Goal: Information Seeking & Learning: Learn about a topic

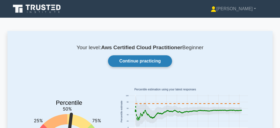
click at [146, 60] on link "Continue practicing" at bounding box center [140, 61] width 64 height 12
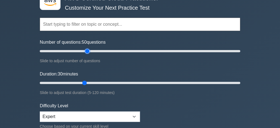
drag, startPoint x: 61, startPoint y: 51, endPoint x: 87, endPoint y: 52, distance: 26.0
type input "50"
click at [87, 52] on input "Number of questions: 50 questions" at bounding box center [140, 51] width 200 height 7
drag, startPoint x: 85, startPoint y: 81, endPoint x: 276, endPoint y: 84, distance: 191.5
type input "120"
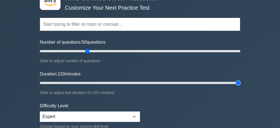
click at [240, 84] on input "Duration: 120 minutes" at bounding box center [140, 82] width 200 height 7
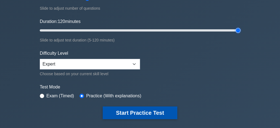
scroll to position [110, 0]
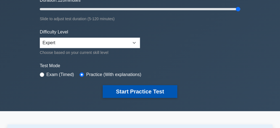
click at [143, 89] on button "Start Practice Test" at bounding box center [140, 91] width 74 height 13
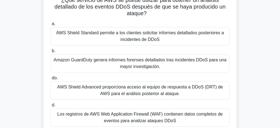
scroll to position [37, 0]
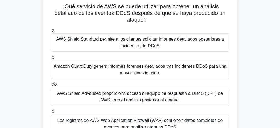
click at [137, 74] on font "Amazon GuardDuty genera informes forenses detallados tras incidentes DDoS para …" at bounding box center [140, 69] width 173 height 11
click at [50, 59] on input "b. Amazon GuardDuty genera informes forenses detallados tras incidentes DDoS pa…" at bounding box center [50, 57] width 0 height 4
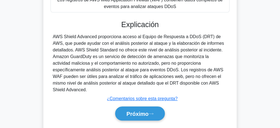
scroll to position [170, 0]
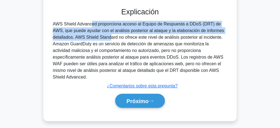
drag, startPoint x: 52, startPoint y: 24, endPoint x: 74, endPoint y: 38, distance: 25.7
click at [74, 38] on div "AWS Shield Advanced proporciona acceso al Equipo de Respuesta a DDoS (DRT) de A…" at bounding box center [139, 51] width 179 height 60
copy font "AWS Shield Advanced proporciona acceso al Equipo de Respuesta a DDoS (DRT) de A…"
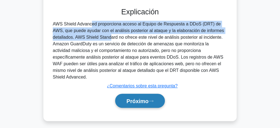
click at [143, 98] on font "Próximo" at bounding box center [137, 101] width 22 height 6
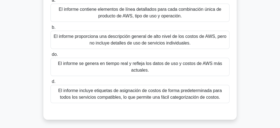
scroll to position [78, 0]
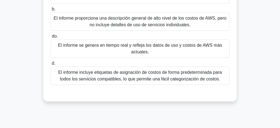
click at [162, 75] on font "El informe incluye etiquetas de asignación de costos de forma predeterminada pa…" at bounding box center [139, 75] width 163 height 11
click at [50, 65] on input "d. El informe incluye etiquetas de asignación de costos de forma predeterminada…" at bounding box center [50, 64] width 0 height 4
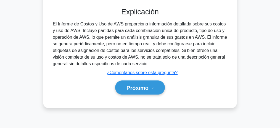
scroll to position [170, 0]
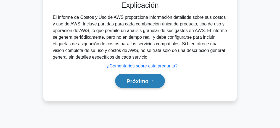
click at [145, 80] on font "Próximo" at bounding box center [137, 81] width 22 height 6
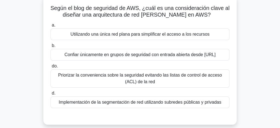
scroll to position [41, 0]
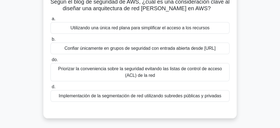
click at [158, 30] on font "Utilizando una única red plana para simplificar el acceso a los recursos" at bounding box center [139, 27] width 139 height 5
click at [50, 21] on input "a. Utilizando una única red plana para simplificar el acceso a los recursos" at bounding box center [50, 19] width 0 height 4
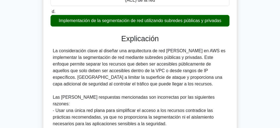
scroll to position [129, 0]
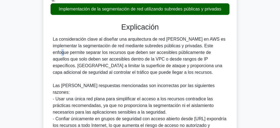
click at [178, 46] on font "La consideración clave al diseñar una arquitectura de red segura en AWS es impl…" at bounding box center [139, 56] width 173 height 38
drag, startPoint x: 195, startPoint y: 46, endPoint x: 215, endPoint y: 46, distance: 20.7
click at [215, 46] on font "La consideración clave al diseñar una arquitectura de red segura en AWS es impl…" at bounding box center [139, 56] width 173 height 38
drag, startPoint x: 73, startPoint y: 52, endPoint x: 104, endPoint y: 53, distance: 31.2
click at [96, 52] on font "La consideración clave al diseñar una arquitectura de red segura en AWS es impl…" at bounding box center [139, 56] width 173 height 38
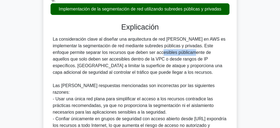
drag, startPoint x: 109, startPoint y: 52, endPoint x: 138, endPoint y: 51, distance: 29.3
click at [138, 51] on font "La consideración clave al diseñar una arquitectura de red segura en AWS es impl…" at bounding box center [139, 56] width 173 height 38
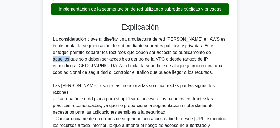
drag, startPoint x: 164, startPoint y: 52, endPoint x: 180, endPoint y: 52, distance: 15.2
click at [179, 52] on font "La consideración clave al diseñar una arquitectura de red segura en AWS es impl…" at bounding box center [139, 56] width 173 height 38
drag, startPoint x: 191, startPoint y: 52, endPoint x: 217, endPoint y: 52, distance: 25.9
click at [217, 52] on font "La consideración clave al diseñar una arquitectura de red segura en AWS es impl…" at bounding box center [139, 56] width 173 height 38
drag, startPoint x: 108, startPoint y: 58, endPoint x: 106, endPoint y: 61, distance: 3.6
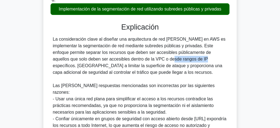
click at [104, 61] on font "La consideración clave al diseñar una arquitectura de red segura en AWS es impl…" at bounding box center [139, 56] width 173 height 38
click at [113, 60] on font "La consideración clave al diseñar una arquitectura de red segura en AWS es impl…" at bounding box center [139, 56] width 173 height 38
click at [127, 58] on font "La consideración clave al diseñar una arquitectura de red segura en AWS es impl…" at bounding box center [139, 56] width 173 height 38
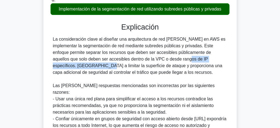
drag, startPoint x: 118, startPoint y: 60, endPoint x: 190, endPoint y: 57, distance: 72.4
click at [190, 57] on font "La consideración clave al diseñar una arquitectura de red segura en AWS es impl…" at bounding box center [139, 56] width 173 height 38
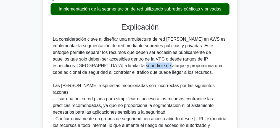
drag, startPoint x: 63, startPoint y: 66, endPoint x: 82, endPoint y: 66, distance: 19.0
click at [82, 66] on font "La consideración clave al diseñar una arquitectura de red segura en AWS es impl…" at bounding box center [139, 56] width 173 height 38
drag, startPoint x: 95, startPoint y: 66, endPoint x: 119, endPoint y: 66, distance: 23.5
click at [116, 66] on font "La consideración clave al diseñar una arquitectura de red segura en AWS es impl…" at bounding box center [139, 56] width 173 height 38
drag, startPoint x: 124, startPoint y: 66, endPoint x: 135, endPoint y: 66, distance: 11.1
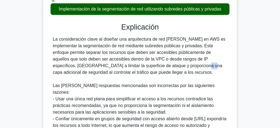
click at [134, 66] on font "La consideración clave al diseñar una arquitectura de red segura en AWS es impl…" at bounding box center [139, 56] width 173 height 38
drag, startPoint x: 154, startPoint y: 65, endPoint x: 169, endPoint y: 65, distance: 15.5
click at [171, 65] on font "La consideración clave al diseñar una arquitectura de red segura en AWS es impl…" at bounding box center [139, 56] width 173 height 38
drag, startPoint x: 182, startPoint y: 65, endPoint x: 193, endPoint y: 65, distance: 11.0
click at [190, 65] on font "La consideración clave al diseñar una arquitectura de red segura en AWS es impl…" at bounding box center [139, 56] width 173 height 38
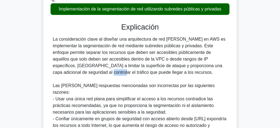
drag, startPoint x: 198, startPoint y: 64, endPoint x: 215, endPoint y: 63, distance: 17.7
click at [214, 63] on font "La consideración clave al diseñar una arquitectura de red segura en AWS es impl…" at bounding box center [139, 56] width 173 height 38
click at [223, 63] on font "La consideración clave al diseñar una arquitectura de red segura en AWS es impl…" at bounding box center [139, 56] width 173 height 38
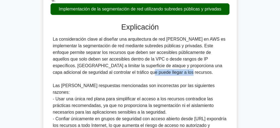
drag, startPoint x: 64, startPoint y: 75, endPoint x: 113, endPoint y: 73, distance: 49.1
click at [104, 73] on div "La consideración clave al diseñar una arquitectura de red segura en AWS es impl…" at bounding box center [140, 99] width 174 height 126
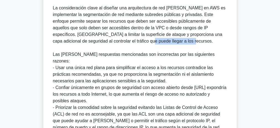
scroll to position [166, 0]
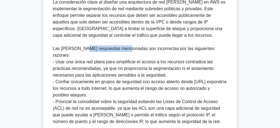
drag, startPoint x: 110, startPoint y: 49, endPoint x: 139, endPoint y: 49, distance: 29.5
click at [130, 49] on font "Las demás respuestas mencionadas son incorrectas por las siguientes razones:" at bounding box center [134, 51] width 162 height 11
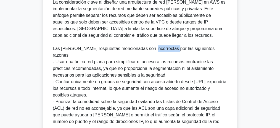
drag, startPoint x: 149, startPoint y: 47, endPoint x: 171, endPoint y: 48, distance: 22.1
click at [169, 47] on font "Las demás respuestas mencionadas son incorrectas por las siguientes razones:" at bounding box center [134, 51] width 162 height 11
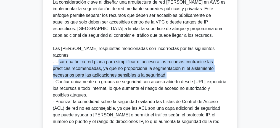
drag, startPoint x: 65, startPoint y: 55, endPoint x: 180, endPoint y: 68, distance: 116.5
click at [180, 68] on div "La consideración clave al diseñar una arquitectura de red segura en AWS es impl…" at bounding box center [140, 62] width 174 height 126
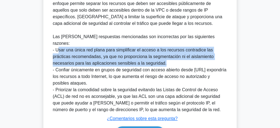
scroll to position [184, 0]
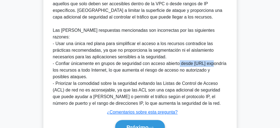
drag, startPoint x: 180, startPoint y: 56, endPoint x: 214, endPoint y: 56, distance: 34.2
click at [214, 56] on div "La consideración clave al diseñar una arquitectura de red segura en AWS es impl…" at bounding box center [140, 44] width 174 height 126
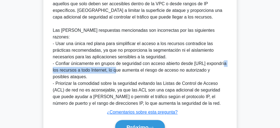
drag, startPoint x: 71, startPoint y: 64, endPoint x: 129, endPoint y: 64, distance: 57.4
click at [129, 64] on font "- Confiar únicamente en grupos de seguridad con acceso abierto desde 0.0.0.0/0 …" at bounding box center [140, 70] width 174 height 18
drag, startPoint x: 143, startPoint y: 64, endPoint x: 89, endPoint y: 70, distance: 53.6
click at [89, 70] on div "La consideración clave al diseñar una arquitectura de red segura en AWS es impl…" at bounding box center [140, 44] width 174 height 126
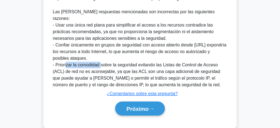
drag, startPoint x: 65, startPoint y: 58, endPoint x: 102, endPoint y: 59, distance: 36.2
click at [102, 62] on font "- Priorizar la comodidad sobre la seguridad evitando las Listas de Control de A…" at bounding box center [137, 74] width 168 height 25
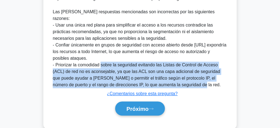
drag, startPoint x: 100, startPoint y: 58, endPoint x: 180, endPoint y: 79, distance: 82.5
click at [180, 79] on font "- Priorizar la comodidad sobre la seguridad evitando las Listas de Control de A…" at bounding box center [137, 74] width 168 height 25
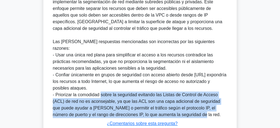
scroll to position [206, 0]
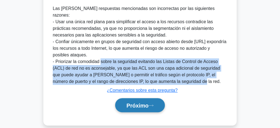
click at [140, 102] on font "Próximo" at bounding box center [137, 105] width 22 height 6
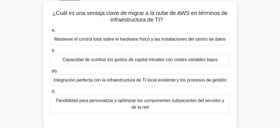
scroll to position [37, 0]
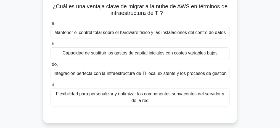
click at [147, 52] on font "Capacidad de sustituir los gastos de capital iniciales con costes variables baj…" at bounding box center [139, 52] width 155 height 5
click at [50, 46] on input "b. Capacidad de sustituir los gastos de capital iniciales con costes variables …" at bounding box center [50, 44] width 0 height 4
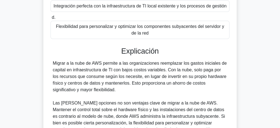
scroll to position [129, 0]
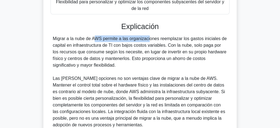
drag, startPoint x: 62, startPoint y: 38, endPoint x: 122, endPoint y: 43, distance: 60.6
click at [121, 42] on font "Migrar a la nube de AWS permite a las organizaciones reemplazar los gastos inic…" at bounding box center [140, 51] width 174 height 31
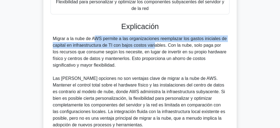
click at [133, 39] on font "Migrar a la nube de AWS permite a las organizaciones reemplazar los gastos inic…" at bounding box center [140, 51] width 174 height 31
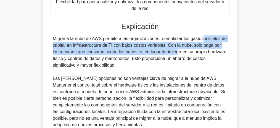
drag, startPoint x: 199, startPoint y: 39, endPoint x: 136, endPoint y: 54, distance: 65.1
click at [136, 54] on font "Migrar a la nube de AWS permite a las organizaciones reemplazar los gastos inic…" at bounding box center [140, 51] width 174 height 31
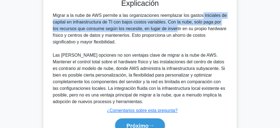
scroll to position [179, 0]
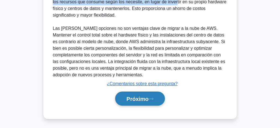
click at [140, 97] on font "Próximo" at bounding box center [137, 99] width 22 height 6
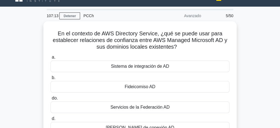
scroll to position [5, 0]
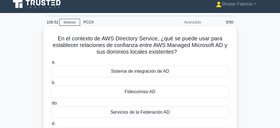
click at [131, 39] on font "En el contexto de AWS Directory Service, ¿qué se puede usar para establecer rel…" at bounding box center [140, 44] width 174 height 19
copy font "Directory"
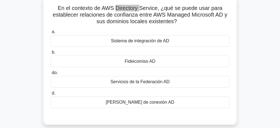
scroll to position [41, 0]
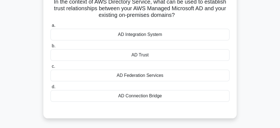
click at [172, 35] on div "AD Integration System" at bounding box center [139, 35] width 179 height 12
click at [50, 27] on input "a. AD Integration System" at bounding box center [50, 26] width 0 height 4
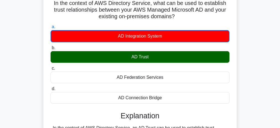
click at [245, 78] on div "In the context of AWS Directory Service, what can be used to establish trust re…" at bounding box center [139, 120] width 265 height 259
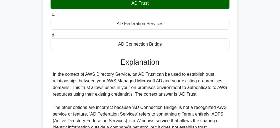
scroll to position [97, 0]
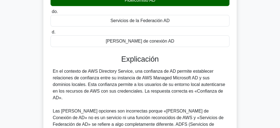
click at [81, 72] on font "En el contexto de AWS Directory Service, una confianza de AD permite establecer…" at bounding box center [139, 84] width 172 height 31
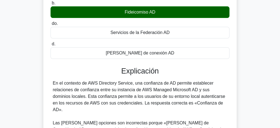
scroll to position [78, 0]
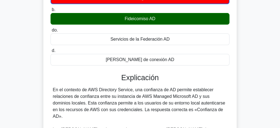
drag, startPoint x: 213, startPoint y: 110, endPoint x: 132, endPoint y: 91, distance: 82.7
click at [132, 91] on font "En el contexto de AWS Directory Service, una confianza de AD permite establecer…" at bounding box center [139, 102] width 172 height 31
copy font "una confianza de AD permite establecer relaciones de confianza entre su instanc…"
drag, startPoint x: 87, startPoint y: 89, endPoint x: 130, endPoint y: 88, distance: 42.2
click at [130, 88] on font "En el contexto de AWS Directory Service, una confianza de AD permite establecer…" at bounding box center [139, 102] width 172 height 31
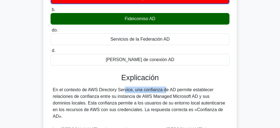
copy font "AWS Directory Service"
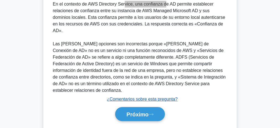
scroll to position [170, 0]
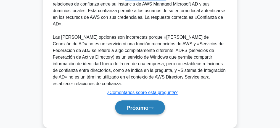
click at [141, 105] on font "Próximo" at bounding box center [137, 108] width 22 height 6
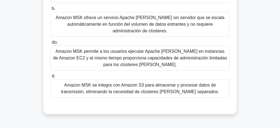
scroll to position [55, 0]
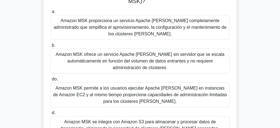
click at [151, 28] on font "Amazon MSK proporciona un servicio Apache Kafka completamente administrado que …" at bounding box center [140, 27] width 174 height 20
click at [50, 14] on input "a. Amazon MSK proporciona un servicio Apache Kafka completamente administrado q…" at bounding box center [50, 12] width 0 height 4
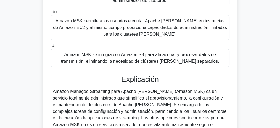
scroll to position [129, 0]
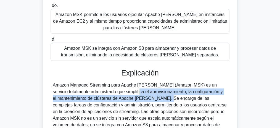
drag, startPoint x: 94, startPoint y: 84, endPoint x: 104, endPoint y: 94, distance: 13.7
click at [104, 94] on font "Amazon Managed Streaming para Apache Kafka (Amazon MSK) es un servicio totalmen…" at bounding box center [140, 114] width 174 height 64
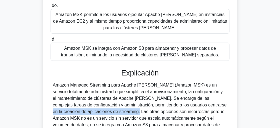
drag, startPoint x: 155, startPoint y: 99, endPoint x: 72, endPoint y: 106, distance: 82.8
click at [72, 106] on font "Amazon Managed Streaming para Apache Kafka (Amazon MSK) es un servicio totalmen…" at bounding box center [140, 114] width 174 height 64
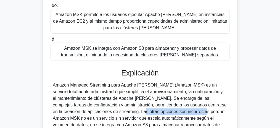
drag, startPoint x: 80, startPoint y: 105, endPoint x: 137, endPoint y: 105, distance: 56.8
click at [137, 105] on font "Amazon Managed Streaming para Apache Kafka (Amazon MSK) es un servicio totalmen…" at bounding box center [140, 114] width 174 height 64
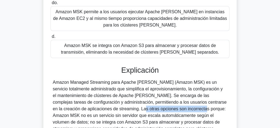
scroll to position [185, 0]
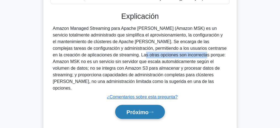
click at [142, 109] on font "Próximo" at bounding box center [137, 112] width 22 height 6
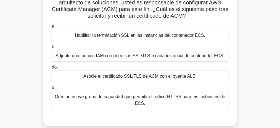
scroll to position [73, 0]
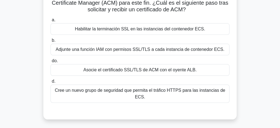
click at [153, 50] on font "Adjunte una función IAM con permisos SSL/TLS a cada instancia de contenedor ECS." at bounding box center [139, 49] width 169 height 5
click at [50, 42] on input "b. Adjunte una función IAM con permisos SSL/TLS a cada instancia de contenedor …" at bounding box center [50, 41] width 0 height 4
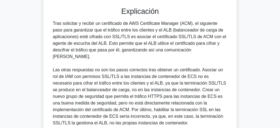
scroll to position [184, 0]
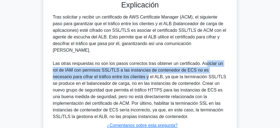
drag, startPoint x: 219, startPoint y: 56, endPoint x: 117, endPoint y: 69, distance: 102.1
click at [117, 69] on font "Las otras respuestas no son los pasos correctos tras obtener un certificado. As…" at bounding box center [139, 90] width 173 height 58
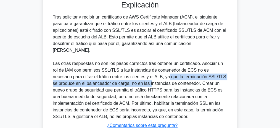
drag, startPoint x: 117, startPoint y: 73, endPoint x: 137, endPoint y: 70, distance: 20.3
click at [137, 70] on font "Las otras respuestas no son los pasos correctos tras obtener un certificado. As…" at bounding box center [139, 90] width 173 height 58
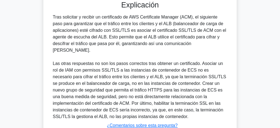
click at [136, 70] on font "Las otras respuestas no son los pasos correctos tras obtener un certificado. As…" at bounding box center [139, 90] width 173 height 58
drag, startPoint x: 121, startPoint y: 70, endPoint x: 134, endPoint y: 70, distance: 13.2
click at [134, 70] on font "Las otras respuestas no son los pasos correctos tras obtener un certificado. As…" at bounding box center [139, 90] width 173 height 58
click at [151, 69] on font "Las otras respuestas no son los pasos correctos tras obtener un certificado. As…" at bounding box center [139, 90] width 173 height 58
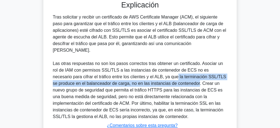
drag, startPoint x: 156, startPoint y: 70, endPoint x: 164, endPoint y: 78, distance: 11.9
click at [164, 78] on font "Las otras respuestas no son los pasos correctos tras obtener un certificado. As…" at bounding box center [139, 90] width 173 height 58
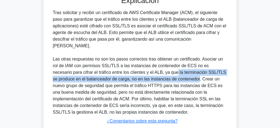
scroll to position [182, 0]
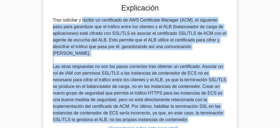
drag, startPoint x: 171, startPoint y: 111, endPoint x: 43, endPoint y: 20, distance: 157.3
click at [43, 20] on div "Su aplicación está alojada en Amazon ECS y utiliza un balanceador de carga de a…" at bounding box center [139, 10] width 265 height 320
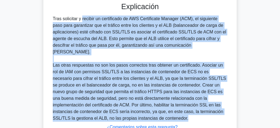
copy div "Tras solicitar y recibir un certificado de AWS Certificate Manager (ACM), el si…"
click at [129, 33] on font "Tras solicitar y recibir un certificado de AWS Certificate Manager (ACM), el si…" at bounding box center [139, 35] width 173 height 38
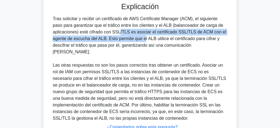
drag, startPoint x: 85, startPoint y: 32, endPoint x: 108, endPoint y: 39, distance: 25.0
click at [108, 39] on font "Tras solicitar y recibir un certificado de AWS Certificate Manager (ACM), el si…" at bounding box center [139, 35] width 173 height 38
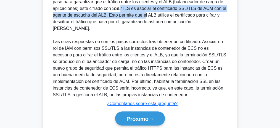
scroll to position [219, 0]
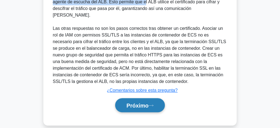
click at [143, 102] on font "Próximo" at bounding box center [137, 105] width 22 height 6
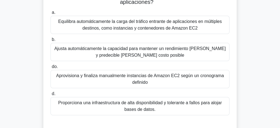
scroll to position [41, 0]
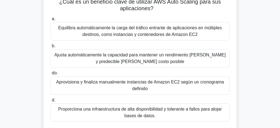
click at [134, 58] on font "Ajusta automáticamente la capacidad para mantener un rendimiento constante y pr…" at bounding box center [139, 57] width 171 height 11
click at [50, 48] on input "b. Ajusta automáticamente la capacidad para mantener un rendimiento constante y…" at bounding box center [50, 46] width 0 height 4
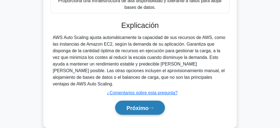
scroll to position [170, 0]
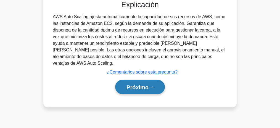
click at [144, 84] on font "Próximo" at bounding box center [137, 87] width 22 height 6
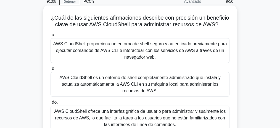
scroll to position [23, 0]
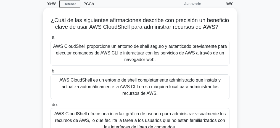
click at [150, 56] on font "AWS CloudShell proporciona un entorno de shell seguro y autenticado previamente…" at bounding box center [140, 53] width 174 height 20
click at [50, 39] on input "a. AWS CloudShell proporciona un entorno de shell seguro y autenticado previame…" at bounding box center [50, 38] width 0 height 4
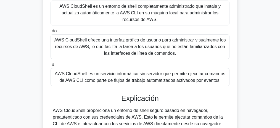
scroll to position [133, 0]
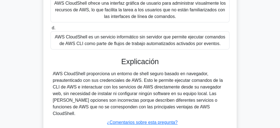
click at [76, 71] on font "AWS CloudShell proporciona un entorno de shell seguro basado en navegador, prea…" at bounding box center [138, 93] width 170 height 44
copy font "CloudShell"
drag, startPoint x: 118, startPoint y: 57, endPoint x: 119, endPoint y: 61, distance: 4.6
click at [118, 57] on h3 "Explicación" at bounding box center [140, 61] width 172 height 9
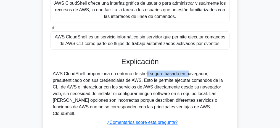
drag, startPoint x: 110, startPoint y: 73, endPoint x: 150, endPoint y: 71, distance: 40.4
click at [150, 71] on font "AWS CloudShell proporciona un entorno de shell seguro basado en navegador, prea…" at bounding box center [138, 93] width 170 height 44
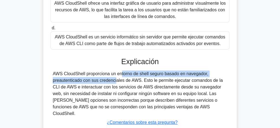
drag, startPoint x: 85, startPoint y: 74, endPoint x: 82, endPoint y: 81, distance: 7.9
click at [82, 81] on font "AWS CloudShell proporciona un entorno de shell seguro basado en navegador, prea…" at bounding box center [138, 93] width 170 height 44
copy font "proporciona un entorno de shell seguro basado en navegador, preautenticado"
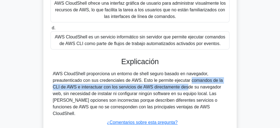
drag, startPoint x: 156, startPoint y: 79, endPoint x: 142, endPoint y: 85, distance: 14.6
click at [142, 85] on font "AWS CloudShell proporciona un entorno de shell seguro basado en navegador, prea…" at bounding box center [138, 93] width 170 height 44
copy font "permite ejecutar comandos de la CLI de AWS e interactuar con los servicios de A…"
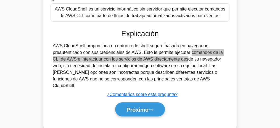
scroll to position [170, 0]
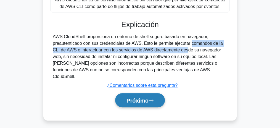
click at [142, 97] on font "Próximo" at bounding box center [137, 100] width 22 height 6
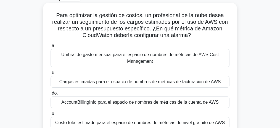
scroll to position [23, 0]
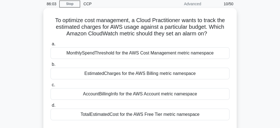
drag, startPoint x: 198, startPoint y: 56, endPoint x: 217, endPoint y: 60, distance: 19.6
click at [198, 56] on div "MonthlySpendThreshold for the AWS Cost Management metric namespace" at bounding box center [139, 53] width 179 height 12
click at [50, 46] on input "a. MonthlySpendThreshold for the AWS Cost Management metric namespace" at bounding box center [50, 44] width 0 height 4
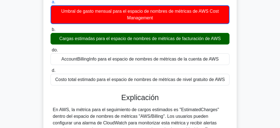
scroll to position [91, 0]
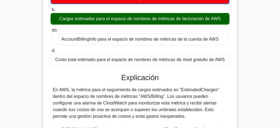
click at [176, 88] on font "En AWS, la métrica para el seguimiento de cargos estimados es "EstimatedCharges…" at bounding box center [136, 102] width 166 height 31
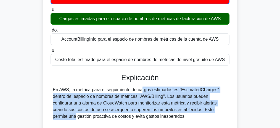
drag, startPoint x: 105, startPoint y: 90, endPoint x: 200, endPoint y: 109, distance: 97.1
click at [200, 109] on font "En AWS, la métrica para el seguimiento de cargos estimados es "EstimatedCharges…" at bounding box center [136, 102] width 166 height 31
copy font "seguimiento de cargos estimados es "EstimatedCharges" dentro del espacio de nom…"
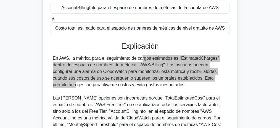
scroll to position [165, 0]
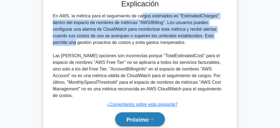
click at [133, 122] on button "Próximo" at bounding box center [140, 119] width 50 height 14
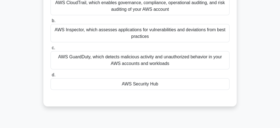
scroll to position [73, 0]
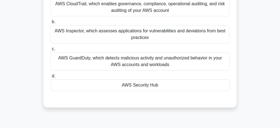
click at [255, 82] on div "Which AWS service provides recommendations for improving security in your AWS e…" at bounding box center [139, 36] width 265 height 155
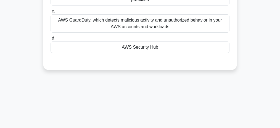
scroll to position [110, 0]
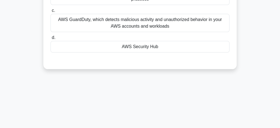
click at [152, 46] on div "AWS Security Hub" at bounding box center [139, 47] width 179 height 12
click at [50, 39] on input "d. AWS Security Hub" at bounding box center [50, 38] width 0 height 4
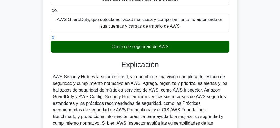
click at [84, 77] on font "AWS Security Hub es la solución ideal, ya que ofrece una visión completa del es…" at bounding box center [140, 109] width 174 height 71
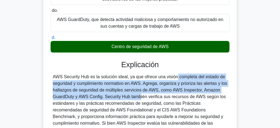
drag, startPoint x: 147, startPoint y: 77, endPoint x: 103, endPoint y: 95, distance: 48.2
click at [103, 95] on font "AWS Security Hub es la solución ideal, ya que ofrece una visión completa del es…" at bounding box center [140, 109] width 174 height 71
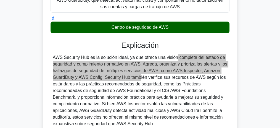
scroll to position [147, 0]
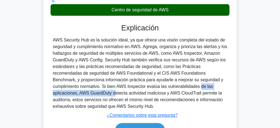
drag, startPoint x: 113, startPoint y: 87, endPoint x: 181, endPoint y: 88, distance: 68.7
click at [181, 88] on font "AWS Security Hub es la solución ideal, ya que ofrece una visión completa del es…" at bounding box center [140, 73] width 174 height 71
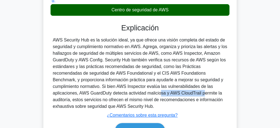
drag, startPoint x: 103, startPoint y: 95, endPoint x: 107, endPoint y: 93, distance: 5.1
click at [107, 93] on font "AWS Security Hub es la solución ideal, ya que ofrece una visión completa del es…" at bounding box center [140, 73] width 174 height 71
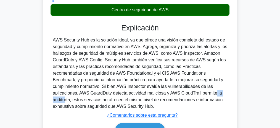
drag, startPoint x: 122, startPoint y: 93, endPoint x: 141, endPoint y: 93, distance: 19.3
click at [141, 93] on font "AWS Security Hub es la solución ideal, ya que ofrece una visión completa del es…" at bounding box center [140, 73] width 174 height 71
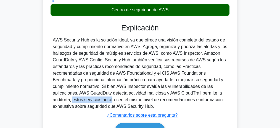
drag, startPoint x: 153, startPoint y: 92, endPoint x: 190, endPoint y: 92, distance: 36.7
click at [190, 92] on font "AWS Security Hub es la solución ideal, ya que ofrece una visión completa del es…" at bounding box center [140, 73] width 174 height 71
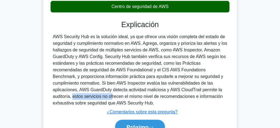
scroll to position [166, 0]
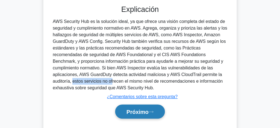
click at [157, 110] on button "Próximo" at bounding box center [140, 111] width 50 height 14
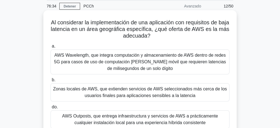
scroll to position [18, 0]
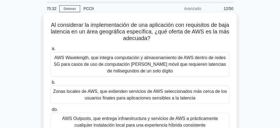
click at [156, 66] on font "AWS Wavelength, que integra computación y almacenamiento de AWS dentro de redes…" at bounding box center [140, 64] width 172 height 18
click at [50, 50] on input "a. AWS Wavelength, que integra computación y almacenamiento de AWS dentro de re…" at bounding box center [50, 49] width 0 height 4
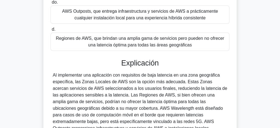
scroll to position [129, 0]
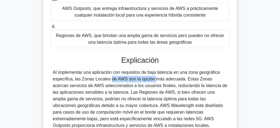
drag, startPoint x: 74, startPoint y: 79, endPoint x: 127, endPoint y: 79, distance: 53.0
click at [127, 79] on font "Al implementar una aplicación con requisitos de baja latencia en una zona geogr…" at bounding box center [140, 105] width 174 height 71
click at [145, 79] on font "Al implementar una aplicación con requisitos de baja latencia en una zona geogr…" at bounding box center [140, 105] width 174 height 71
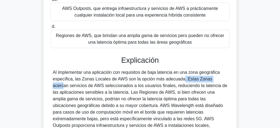
drag, startPoint x: 143, startPoint y: 79, endPoint x: 182, endPoint y: 80, distance: 38.9
click at [182, 80] on font "Al implementar una aplicación con requisitos de baja latencia en una zona geogr…" at bounding box center [140, 105] width 174 height 71
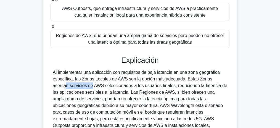
drag, startPoint x: 184, startPoint y: 79, endPoint x: 209, endPoint y: 80, distance: 25.1
click at [211, 79] on font "Al implementar una aplicación con requisitos de baja latencia en una zona geogr…" at bounding box center [140, 105] width 174 height 71
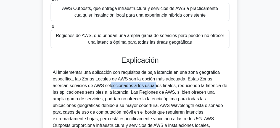
drag, startPoint x: 59, startPoint y: 86, endPoint x: 108, endPoint y: 86, distance: 49.1
click at [106, 86] on font "Al implementar una aplicación con requisitos de baja latencia en una zona geogr…" at bounding box center [140, 105] width 174 height 71
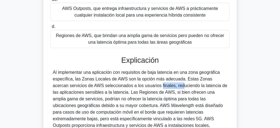
drag, startPoint x: 129, startPoint y: 86, endPoint x: 138, endPoint y: 86, distance: 9.1
click at [138, 86] on font "Al implementar una aplicación con requisitos de baja latencia en una zona geogr…" at bounding box center [140, 105] width 174 height 71
drag, startPoint x: 147, startPoint y: 86, endPoint x: 155, endPoint y: 86, distance: 8.0
click at [155, 86] on font "Al implementar una aplicación con requisitos de baja latencia en una zona geogr…" at bounding box center [140, 105] width 174 height 71
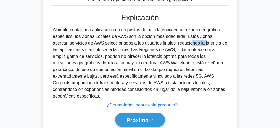
scroll to position [184, 0]
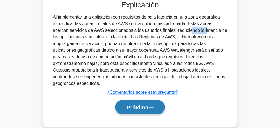
click at [144, 104] on font "Próximo" at bounding box center [137, 107] width 22 height 6
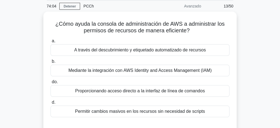
scroll to position [37, 0]
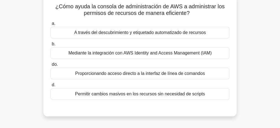
click at [195, 53] on font "Mediante la integración con AWS Identity and Access Management (IAM)" at bounding box center [139, 52] width 143 height 5
click at [50, 46] on input "b. Mediante la integración con AWS Identity and Access Management (IAM)" at bounding box center [50, 44] width 0 height 4
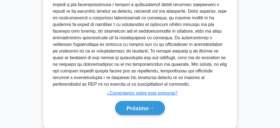
scroll to position [205, 0]
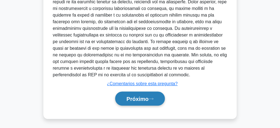
click at [142, 98] on font "Próximo" at bounding box center [137, 99] width 22 height 6
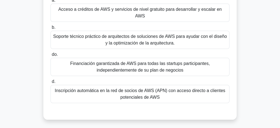
scroll to position [41, 0]
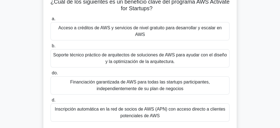
click at [140, 29] on font "Acceso a créditos de AWS y servicios de nivel gratuito para desarrollar y escal…" at bounding box center [139, 30] width 163 height 11
click at [50, 21] on input "a. Acceso a créditos de AWS y servicios de nivel gratuito para desarrollar y es…" at bounding box center [50, 19] width 0 height 4
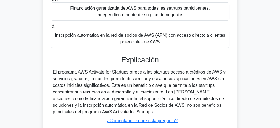
scroll to position [133, 0]
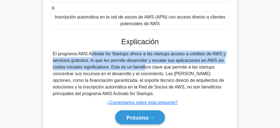
drag, startPoint x: 54, startPoint y: 53, endPoint x: 110, endPoint y: 67, distance: 57.9
click at [110, 67] on font "El programa AWS Activate for Startups ofrece a las startups acceso a créditos d…" at bounding box center [139, 73] width 173 height 44
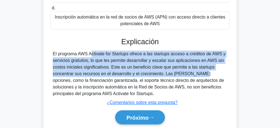
click at [163, 74] on font "El programa AWS Activate for Startups ofrece a las startups acceso a créditos d…" at bounding box center [139, 73] width 173 height 44
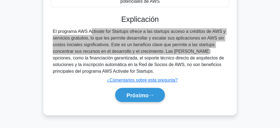
scroll to position [170, 0]
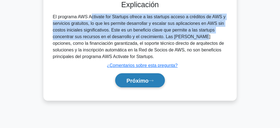
click at [146, 80] on font "Próximo" at bounding box center [137, 81] width 22 height 6
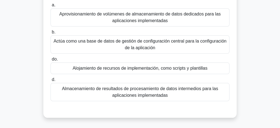
scroll to position [37, 0]
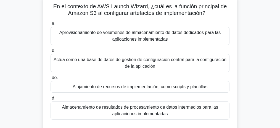
click at [142, 7] on font "En el contexto de AWS Launch Wizard, ¿cuál es la función principal de Amazon S3…" at bounding box center [140, 9] width 174 height 13
click at [137, 31] on font "Aprovisionamiento de volúmenes de almacenamiento de datos dedicados para las ap…" at bounding box center [139, 35] width 161 height 11
click at [50, 25] on input "a. Aprovisionamiento de volúmenes de almacenamiento de datos dedicados para las…" at bounding box center [50, 24] width 0 height 4
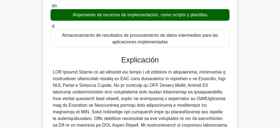
scroll to position [110, 0]
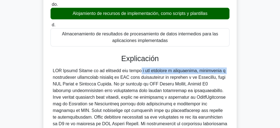
drag, startPoint x: 105, startPoint y: 71, endPoint x: 191, endPoint y: 72, distance: 85.5
click at [191, 72] on font at bounding box center [140, 130] width 174 height 124
click at [156, 70] on font at bounding box center [140, 130] width 174 height 124
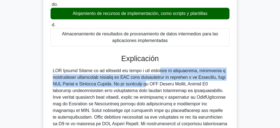
drag, startPoint x: 128, startPoint y: 70, endPoint x: 123, endPoint y: 82, distance: 13.1
click at [123, 82] on font at bounding box center [140, 130] width 174 height 124
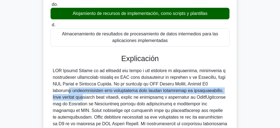
drag, startPoint x: 201, startPoint y: 84, endPoint x: 217, endPoint y: 92, distance: 17.8
click at [217, 92] on font at bounding box center [140, 130] width 174 height 124
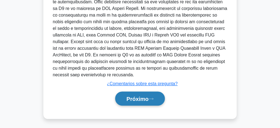
drag, startPoint x: 144, startPoint y: 100, endPoint x: 147, endPoint y: 103, distance: 3.7
click at [144, 100] on font "Próximo" at bounding box center [137, 99] width 22 height 6
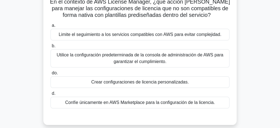
scroll to position [23, 0]
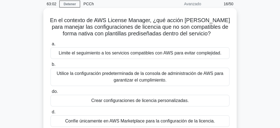
click at [119, 75] on font "Utilice la configuración predeterminada de la consola de administración de AWS …" at bounding box center [140, 76] width 166 height 11
click at [50, 66] on input "b. Utilice la configuración predeterminada de la consola de administración de A…" at bounding box center [50, 65] width 0 height 4
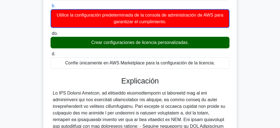
scroll to position [115, 0]
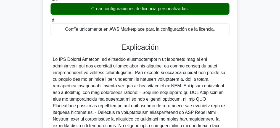
click at [78, 59] on font at bounding box center [139, 109] width 172 height 104
click at [65, 55] on div "Explicación Enviar comentarios ¿Comentarios sobre esta pregunta? Próximo" at bounding box center [139, 117] width 179 height 149
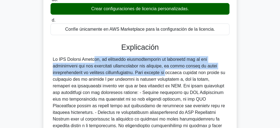
drag, startPoint x: 58, startPoint y: 59, endPoint x: 136, endPoint y: 74, distance: 78.6
click at [136, 74] on font at bounding box center [139, 109] width 172 height 104
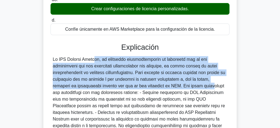
click at [155, 86] on font at bounding box center [139, 109] width 172 height 104
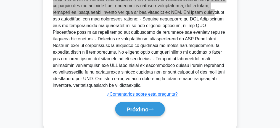
scroll to position [199, 0]
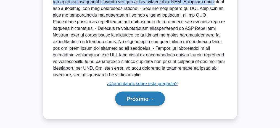
click at [146, 97] on font "Próximo" at bounding box center [137, 99] width 22 height 6
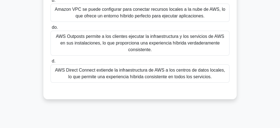
scroll to position [97, 0]
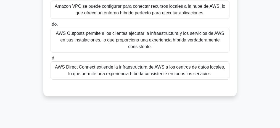
click at [116, 72] on font "AWS Direct Connect extiende la infraestructura de AWS a los centros de datos lo…" at bounding box center [140, 70] width 170 height 11
click at [50, 60] on input "d. AWS Direct Connect extiende la infraestructura de AWS a los centros de datos…" at bounding box center [50, 58] width 0 height 4
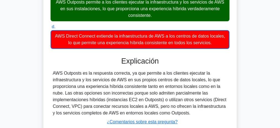
scroll to position [133, 0]
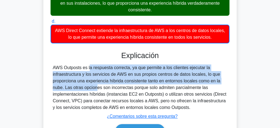
drag, startPoint x: 52, startPoint y: 68, endPoint x: 68, endPoint y: 90, distance: 27.2
click at [63, 89] on div "AWS Outposts es la respuesta correcta, ya que permite a los clientes ejecutar l…" at bounding box center [139, 87] width 179 height 46
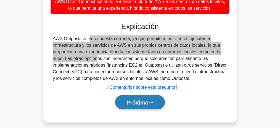
scroll to position [170, 0]
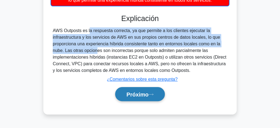
click at [133, 94] on font "Próximo" at bounding box center [137, 94] width 22 height 6
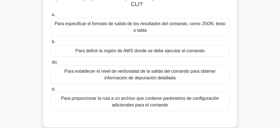
scroll to position [18, 0]
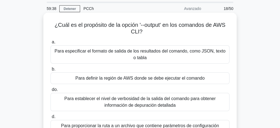
click at [131, 54] on font "Para especificar el formato de salida de los resultados del comando, como JSON,…" at bounding box center [140, 54] width 174 height 13
click at [50, 44] on input "a. Para especificar el formato de salida de los resultados del comando, como JS…" at bounding box center [50, 42] width 0 height 4
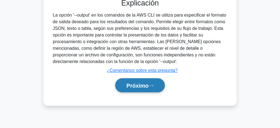
scroll to position [166, 0]
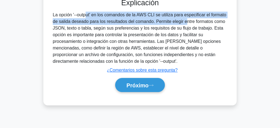
drag, startPoint x: 152, startPoint y: 22, endPoint x: 51, endPoint y: 16, distance: 101.4
click at [51, 16] on div "La opción '--output' en los comandos de la AWS CLI se utiliza para especificar …" at bounding box center [139, 38] width 179 height 53
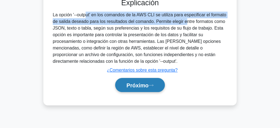
click at [143, 88] on button "Próximo" at bounding box center [140, 85] width 50 height 14
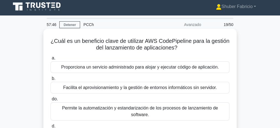
scroll to position [18, 0]
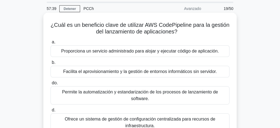
click at [183, 74] on font "Facilita el aprovisionamiento y la gestión de entornos informáticos sin servido…" at bounding box center [140, 71] width 154 height 5
click at [50, 64] on input "b. Facilita el aprovisionamiento y la gestión de entornos informáticos sin serv…" at bounding box center [50, 63] width 0 height 4
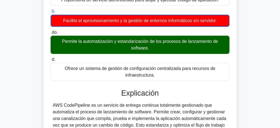
scroll to position [92, 0]
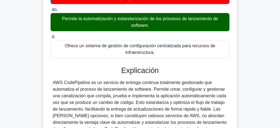
click at [71, 83] on font "AWS CodePipeline es un servicio de entrega continua totalmente gestionado que a…" at bounding box center [140, 115] width 174 height 71
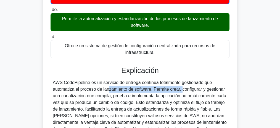
drag, startPoint x: 75, startPoint y: 89, endPoint x: 150, endPoint y: 90, distance: 74.8
click at [150, 90] on font "AWS CodePipeline es un servicio de entrega continua totalmente gestionado que a…" at bounding box center [140, 115] width 174 height 71
click at [140, 89] on font "AWS CodePipeline es un servicio de entrega continua totalmente gestionado que a…" at bounding box center [140, 115] width 174 height 71
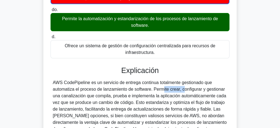
drag, startPoint x: 128, startPoint y: 88, endPoint x: 152, endPoint y: 88, distance: 24.0
click at [152, 88] on font "AWS CodePipeline es un servicio de entrega continua totalmente gestionado que a…" at bounding box center [140, 115] width 174 height 71
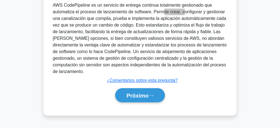
scroll to position [170, 0]
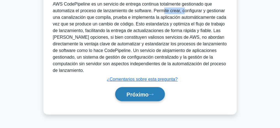
click at [133, 91] on font "Próximo" at bounding box center [137, 94] width 22 height 6
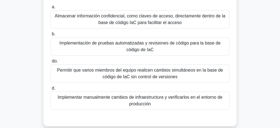
scroll to position [41, 0]
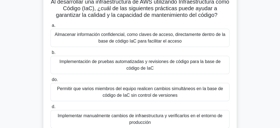
click at [199, 66] on font "Implementación de pruebas automatizadas y revisiones de código para la base de …" at bounding box center [140, 64] width 174 height 13
click at [50, 54] on input "b. Implementación de pruebas automatizadas y revisiones de código para la base …" at bounding box center [50, 53] width 0 height 4
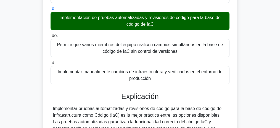
scroll to position [115, 0]
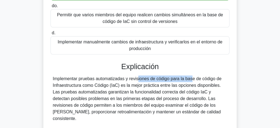
drag, startPoint x: 104, startPoint y: 78, endPoint x: 165, endPoint y: 77, distance: 60.7
click at [163, 77] on font "Implementar pruebas automatizadas y revisiones de código para la base de código…" at bounding box center [137, 98] width 169 height 44
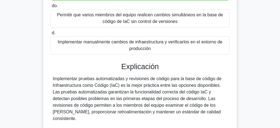
click at [167, 77] on font "Implementar pruebas automatizadas y revisiones de código para la base de código…" at bounding box center [137, 98] width 169 height 44
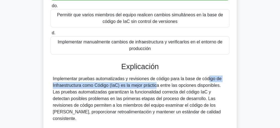
drag, startPoint x: 175, startPoint y: 79, endPoint x: 123, endPoint y: 84, distance: 52.4
click at [123, 84] on font "Implementar pruebas automatizadas y revisiones de código para la base de código…" at bounding box center [137, 98] width 169 height 44
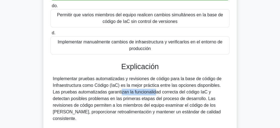
drag, startPoint x: 120, startPoint y: 93, endPoint x: 137, endPoint y: 85, distance: 18.9
click at [127, 94] on font "Implementar pruebas automatizadas y revisiones de código para la base de código…" at bounding box center [137, 98] width 169 height 44
drag, startPoint x: 134, startPoint y: 89, endPoint x: 152, endPoint y: 90, distance: 18.2
click at [152, 90] on font "Implementar pruebas automatizadas y revisiones de código para la base de código…" at bounding box center [137, 98] width 169 height 44
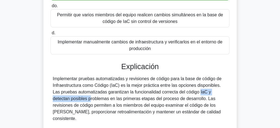
drag, startPoint x: 159, startPoint y: 91, endPoint x: 208, endPoint y: 92, distance: 48.3
click at [208, 92] on font "Implementar pruebas automatizadas y revisiones de código para la base de código…" at bounding box center [137, 98] width 169 height 44
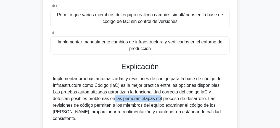
drag, startPoint x: 62, startPoint y: 97, endPoint x: 111, endPoint y: 97, distance: 48.8
click at [109, 99] on font "Implementar pruebas automatizadas y revisiones de código para la base de código…" at bounding box center [137, 98] width 169 height 44
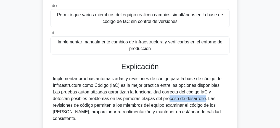
drag, startPoint x: 124, startPoint y: 97, endPoint x: 155, endPoint y: 98, distance: 31.7
click at [155, 97] on font "Implementar pruebas automatizadas y revisiones de código para la base de código…" at bounding box center [137, 98] width 169 height 44
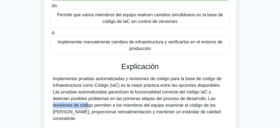
drag, startPoint x: 164, startPoint y: 98, endPoint x: 197, endPoint y: 98, distance: 33.1
click at [197, 98] on font "Implementar pruebas automatizadas y revisiones de código para la base de código…" at bounding box center [137, 98] width 169 height 44
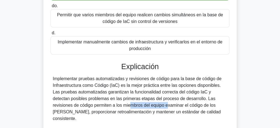
drag, startPoint x: 77, startPoint y: 104, endPoint x: 113, endPoint y: 105, distance: 36.1
click at [113, 105] on font "Implementar pruebas automatizadas y revisiones de código para la base de código…" at bounding box center [137, 98] width 169 height 44
drag, startPoint x: 117, startPoint y: 105, endPoint x: 138, endPoint y: 105, distance: 21.0
click at [138, 105] on font "Implementar pruebas automatizadas y revisiones de código para la base de código…" at bounding box center [137, 98] width 169 height 44
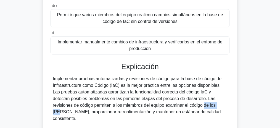
drag, startPoint x: 150, startPoint y: 105, endPoint x: 163, endPoint y: 106, distance: 13.8
click at [163, 105] on font "Implementar pruebas automatizadas y revisiones de código para la base de código…" at bounding box center [137, 98] width 169 height 44
click at [151, 103] on font "Implementar pruebas automatizadas y revisiones de código para la base de código…" at bounding box center [137, 98] width 169 height 44
drag, startPoint x: 146, startPoint y: 102, endPoint x: 174, endPoint y: 104, distance: 27.9
click at [174, 104] on font "Implementar pruebas automatizadas y revisiones de código para la base de código…" at bounding box center [137, 98] width 169 height 44
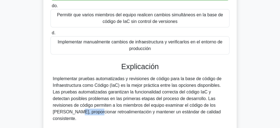
drag, startPoint x: 182, startPoint y: 105, endPoint x: 201, endPoint y: 107, distance: 20.0
click at [201, 107] on font "Implementar pruebas automatizadas y revisiones de código para la base de código…" at bounding box center [137, 98] width 169 height 44
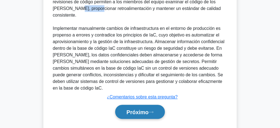
click at [140, 105] on button "Próximo" at bounding box center [140, 112] width 50 height 14
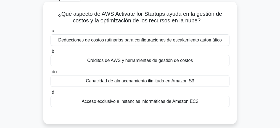
scroll to position [23, 0]
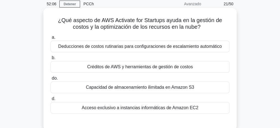
click at [132, 64] on font "Créditos de AWS y herramientas de gestión de costos" at bounding box center [140, 66] width 106 height 5
click at [50, 60] on input "b. Créditos de AWS y herramientas de gestión de costos" at bounding box center [50, 58] width 0 height 4
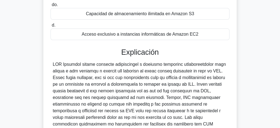
scroll to position [97, 0]
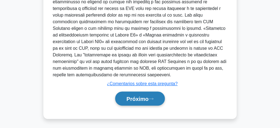
click at [147, 96] on font "Próximo" at bounding box center [137, 99] width 22 height 6
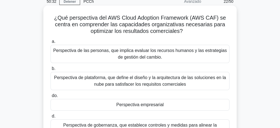
scroll to position [41, 0]
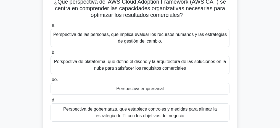
click at [175, 87] on div "Perspectiva empresarial" at bounding box center [139, 89] width 179 height 12
click at [50, 81] on input "do. Perspectiva empresarial" at bounding box center [50, 80] width 0 height 4
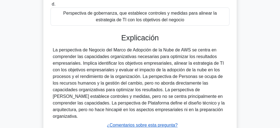
scroll to position [170, 0]
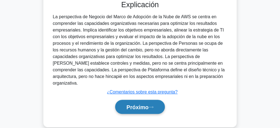
click at [146, 104] on font "Próximo" at bounding box center [137, 107] width 22 height 6
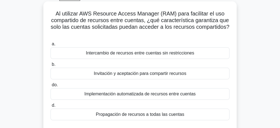
scroll to position [48, 0]
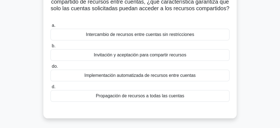
click at [169, 55] on font "Invitación y aceptación para compartir recursos" at bounding box center [140, 54] width 92 height 5
click at [50, 48] on input "b. Invitación y aceptación para compartir recursos" at bounding box center [50, 46] width 0 height 4
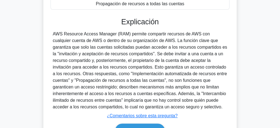
scroll to position [122, 0]
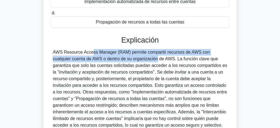
drag, startPoint x: 53, startPoint y: 53, endPoint x: 113, endPoint y: 70, distance: 61.9
click at [108, 61] on div at bounding box center [140, 88] width 174 height 79
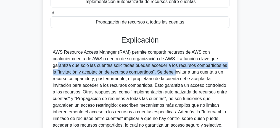
drag, startPoint x: 113, startPoint y: 70, endPoint x: 168, endPoint y: 60, distance: 55.7
click at [168, 60] on font at bounding box center [140, 89] width 174 height 78
click at [105, 64] on font at bounding box center [140, 89] width 174 height 78
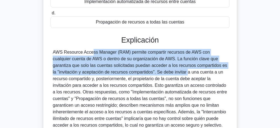
drag, startPoint x: 112, startPoint y: 68, endPoint x: 50, endPoint y: 54, distance: 63.5
click at [50, 54] on div "a. Intercambio de recursos entre cuentas sin restricciones b. Invitación y acep…" at bounding box center [140, 54] width 180 height 215
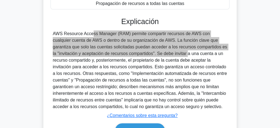
scroll to position [172, 0]
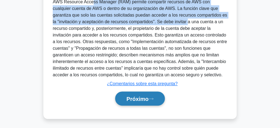
click at [145, 99] on font "Próximo" at bounding box center [137, 99] width 22 height 6
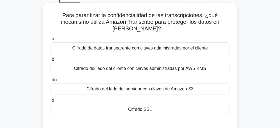
scroll to position [37, 0]
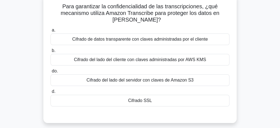
click at [157, 103] on div "Cifrado SSL" at bounding box center [139, 101] width 179 height 12
click at [50, 93] on input "d. Cifrado SSL" at bounding box center [50, 92] width 0 height 4
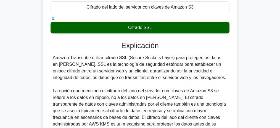
scroll to position [110, 0]
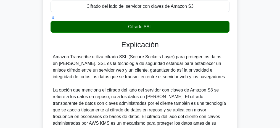
click at [82, 58] on font "Amazon Transcribe utiliza cifrado SSL (Secure Sockets Layer) para proteger los …" at bounding box center [139, 66] width 173 height 25
click at [113, 59] on font "Amazon Transcribe utiliza cifrado SSL (Secure Sockets Layer) para proteger los …" at bounding box center [139, 66] width 173 height 25
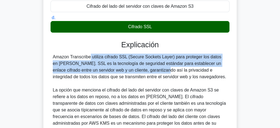
drag, startPoint x: 53, startPoint y: 56, endPoint x: 119, endPoint y: 70, distance: 67.9
click at [119, 70] on font "Amazon Transcribe utiliza cifrado SSL (Secure Sockets Layer) para proteger los …" at bounding box center [139, 66] width 173 height 25
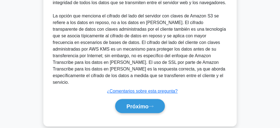
scroll to position [185, 0]
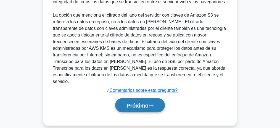
click at [148, 102] on font "Próximo" at bounding box center [137, 105] width 22 height 6
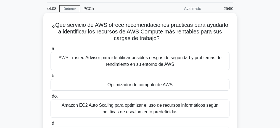
scroll to position [37, 0]
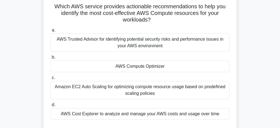
click at [142, 68] on div "AWS Compute Optimizer" at bounding box center [139, 66] width 179 height 12
click at [50, 59] on input "b. AWS Compute Optimizer" at bounding box center [50, 57] width 0 height 4
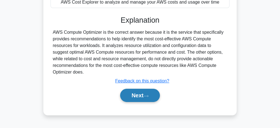
scroll to position [129, 0]
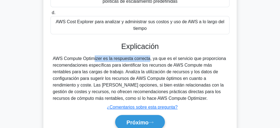
drag, startPoint x: 54, startPoint y: 59, endPoint x: 123, endPoint y: 59, distance: 69.5
click at [123, 59] on font "AWS Compute Optimizer es la respuesta correcta, ya que es el servicio que propo…" at bounding box center [139, 78] width 173 height 44
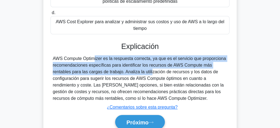
click at [123, 72] on font "AWS Compute Optimizer es la respuesta correcta, ya que es el servicio que propo…" at bounding box center [139, 78] width 173 height 44
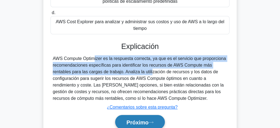
click at [138, 124] on font "Próximo" at bounding box center [137, 122] width 22 height 6
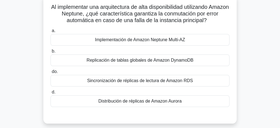
scroll to position [18, 0]
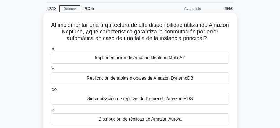
click at [189, 57] on div "Implementación de Amazon Neptune Multi-AZ" at bounding box center [139, 58] width 179 height 12
click at [50, 50] on input "a. Implementación de Amazon Neptune Multi-AZ" at bounding box center [50, 49] width 0 height 4
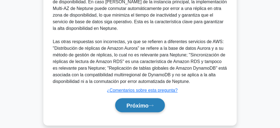
click at [140, 102] on font "Próximo" at bounding box center [137, 105] width 22 height 6
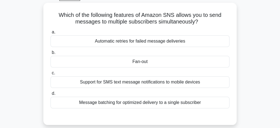
scroll to position [23, 0]
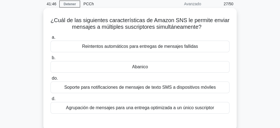
click at [146, 66] on font "Abanico" at bounding box center [140, 66] width 16 height 5
click at [50, 60] on input "b. Abanico" at bounding box center [50, 58] width 0 height 4
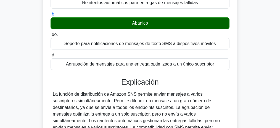
scroll to position [78, 0]
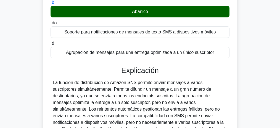
click at [129, 82] on font "La función de distribución de Amazon SNS permite enviar mensajes a varios suscr…" at bounding box center [140, 109] width 174 height 58
click at [116, 83] on font "La función de distribución de Amazon SNS permite enviar mensajes a varios suscr…" at bounding box center [140, 109] width 174 height 58
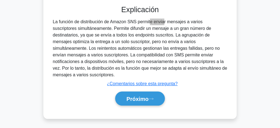
scroll to position [170, 0]
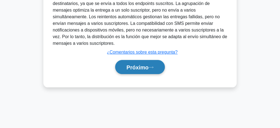
click at [138, 63] on button "Próximo" at bounding box center [140, 67] width 50 height 14
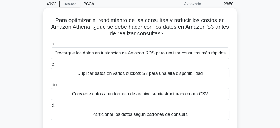
scroll to position [41, 0]
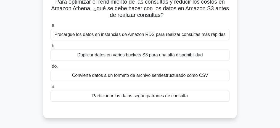
click at [80, 10] on font "Para optimizar el rendimiento de las consultas y reducir los costos en Amazon A…" at bounding box center [140, 8] width 178 height 19
click at [132, 98] on font "Particionar los datos según patrones de consulta" at bounding box center [139, 95] width 95 height 5
click at [50, 89] on input "d. Particionar los datos según patrones de consulta" at bounding box center [50, 87] width 0 height 4
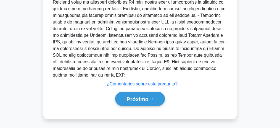
scroll to position [218, 0]
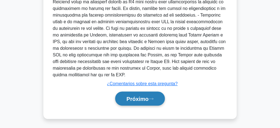
click at [138, 103] on button "Próximo" at bounding box center [140, 98] width 50 height 14
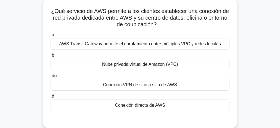
scroll to position [23, 0]
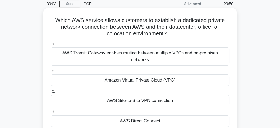
drag, startPoint x: 157, startPoint y: 114, endPoint x: 169, endPoint y: 114, distance: 12.4
click at [157, 115] on div "AWS Direct Connect" at bounding box center [139, 121] width 179 height 12
click at [50, 114] on input "d. AWS Direct Connect" at bounding box center [50, 112] width 0 height 4
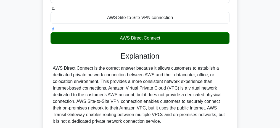
scroll to position [170, 0]
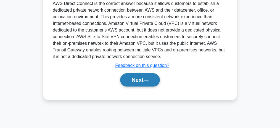
click at [137, 73] on button "Next" at bounding box center [139, 79] width 39 height 13
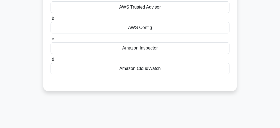
scroll to position [23, 0]
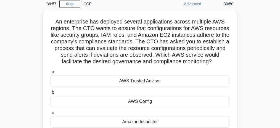
click at [252, 41] on div "An enterprise has deployed several applications across multiple AWS regions. Th…" at bounding box center [139, 90] width 265 height 162
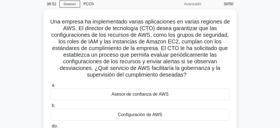
scroll to position [135, 0]
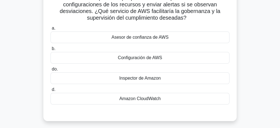
scroll to position [73, 0]
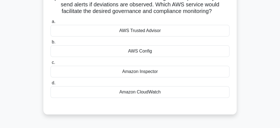
click at [246, 36] on div "An enterprise has deployed several applications across multiple AWS regions. Th…" at bounding box center [139, 40] width 265 height 162
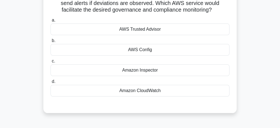
drag, startPoint x: 139, startPoint y: 54, endPoint x: 177, endPoint y: 58, distance: 38.3
click at [139, 54] on div "AWS Config" at bounding box center [139, 50] width 179 height 12
click at [50, 42] on input "b. AWS Config" at bounding box center [50, 41] width 0 height 4
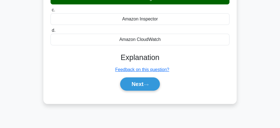
scroll to position [129, 0]
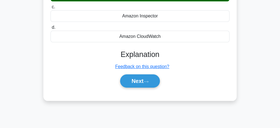
drag, startPoint x: 171, startPoint y: 73, endPoint x: 247, endPoint y: 4, distance: 103.1
click at [254, 20] on div "An enterprise has deployed several applications across multiple AWS regions. Th…" at bounding box center [139, 6] width 265 height 204
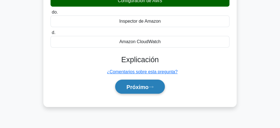
click at [147, 89] on font "Próximo" at bounding box center [137, 87] width 22 height 6
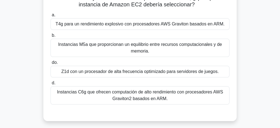
scroll to position [43, 0]
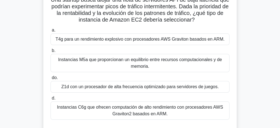
click at [165, 40] on font "T4g para un rendimiento explosivo con procesadores AWS Graviton basados ​​en AR…" at bounding box center [139, 39] width 169 height 5
click at [50, 32] on input "a. T4g para un rendimiento explosivo con procesadores AWS Graviton basados ​​en…" at bounding box center [50, 30] width 0 height 4
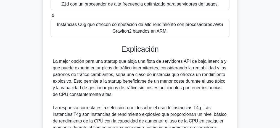
scroll to position [135, 0]
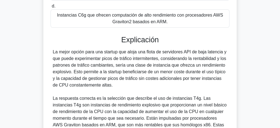
drag, startPoint x: 104, startPoint y: 84, endPoint x: 49, endPoint y: 53, distance: 63.3
click at [49, 53] on div "Una startup busca alojar una flota de servidores API de baja latencia que podrí…" at bounding box center [140, 75] width 189 height 355
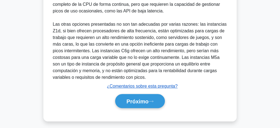
scroll to position [271, 0]
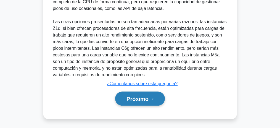
click at [137, 96] on font "Próximo" at bounding box center [137, 99] width 22 height 6
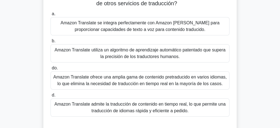
scroll to position [55, 0]
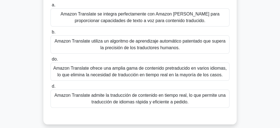
click at [160, 94] on font "Amazon Translate admite la traducción de contenido en tiempo real, lo que permi…" at bounding box center [139, 98] width 171 height 11
click at [50, 88] on input "d. Amazon Translate admite la traducción de contenido en tiempo real, lo que pe…" at bounding box center [50, 86] width 0 height 4
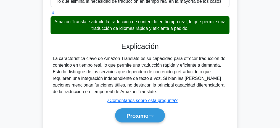
scroll to position [129, 0]
click at [130, 59] on font "La característica clave de Amazon Translate es su capacidad para ofrecer traduc…" at bounding box center [139, 75] width 172 height 38
drag, startPoint x: 109, startPoint y: 60, endPoint x: 99, endPoint y: 61, distance: 9.4
click at [109, 60] on font "La característica clave de Amazon Translate es su capacidad para ofrecer traduc…" at bounding box center [139, 75] width 172 height 38
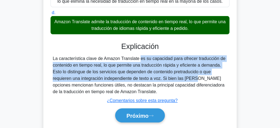
drag, startPoint x: 102, startPoint y: 58, endPoint x: 163, endPoint y: 76, distance: 64.2
click at [163, 76] on font "La característica clave de Amazon Translate es su capacidad para ofrecer traduc…" at bounding box center [139, 75] width 172 height 38
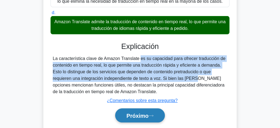
click at [137, 119] on button "Próximo" at bounding box center [140, 115] width 50 height 14
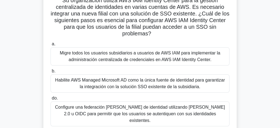
scroll to position [37, 0]
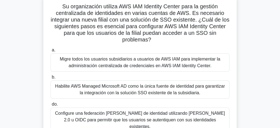
click at [145, 62] on font "Migre todos los usuarios subsidiarios a usuarios de AWS IAM para implementar la…" at bounding box center [140, 62] width 160 height 11
click at [50, 52] on input "a. Migre todos los usuarios subsidiarios a usuarios de AWS IAM para implementar…" at bounding box center [50, 50] width 0 height 4
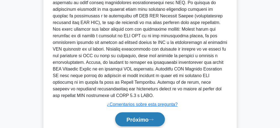
scroll to position [259, 0]
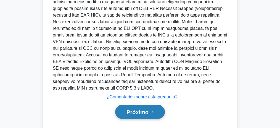
click at [143, 109] on font "Próximo" at bounding box center [137, 112] width 22 height 6
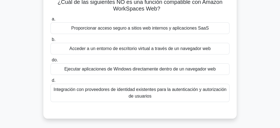
scroll to position [41, 0]
click at [165, 70] on font "Ejecutar aplicaciones de Windows directamente dentro de un navegador web" at bounding box center [139, 68] width 151 height 5
click at [50, 62] on input "do. Ejecutar aplicaciones de Windows directamente dentro de un navegador web" at bounding box center [50, 60] width 0 height 4
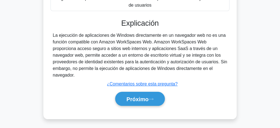
scroll to position [170, 0]
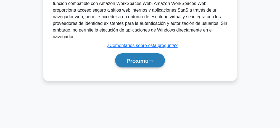
click at [147, 63] on button "Próximo" at bounding box center [140, 60] width 50 height 14
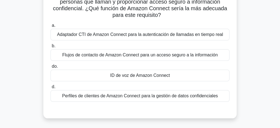
scroll to position [41, 0]
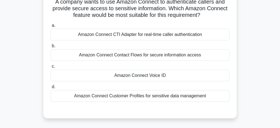
click at [163, 74] on div "Amazon Connect Voice ID" at bounding box center [139, 76] width 179 height 12
click at [50, 68] on input "c. Amazon Connect Voice ID" at bounding box center [50, 67] width 0 height 4
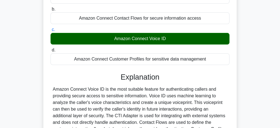
scroll to position [97, 0]
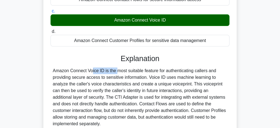
drag, startPoint x: 60, startPoint y: 70, endPoint x: 86, endPoint y: 70, distance: 25.7
click at [86, 70] on div "Amazon Connect Voice ID is the most suitable feature for authenticating callers…" at bounding box center [139, 97] width 179 height 60
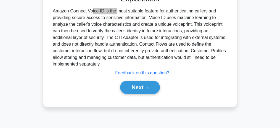
scroll to position [170, 0]
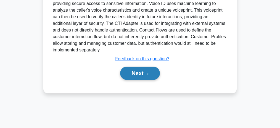
click at [140, 71] on button "Next" at bounding box center [139, 72] width 39 height 13
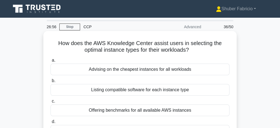
scroll to position [18, 0]
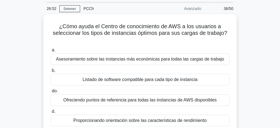
click at [256, 57] on div "¿Cómo ayuda el Centro de conocimiento de AWS a los usuarios a seleccionar los t…" at bounding box center [139, 81] width 265 height 135
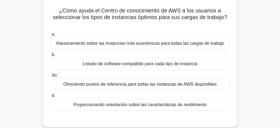
scroll to position [37, 0]
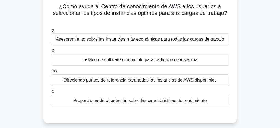
click at [162, 41] on font "Asesoramiento sobre las instancias más económicas para todas las cargas de trab…" at bounding box center [140, 39] width 168 height 5
click at [50, 32] on input "a. Asesoramiento sobre las instancias más económicas para todas las cargas de t…" at bounding box center [50, 30] width 0 height 4
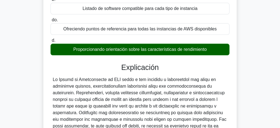
scroll to position [110, 0]
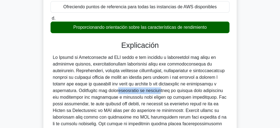
drag, startPoint x: 126, startPoint y: 89, endPoint x: 165, endPoint y: 89, distance: 38.6
click at [164, 89] on font at bounding box center [140, 120] width 174 height 131
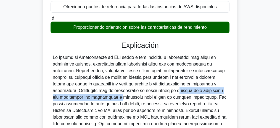
drag, startPoint x: 179, startPoint y: 92, endPoint x: 118, endPoint y: 98, distance: 61.6
click at [116, 97] on font at bounding box center [140, 120] width 174 height 131
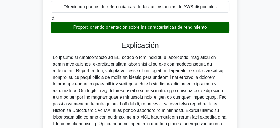
drag, startPoint x: 118, startPoint y: 98, endPoint x: 129, endPoint y: 98, distance: 10.5
click at [125, 98] on font at bounding box center [140, 120] width 174 height 131
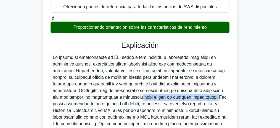
drag, startPoint x: 129, startPoint y: 98, endPoint x: 210, endPoint y: 100, distance: 81.4
click at [207, 100] on font at bounding box center [140, 120] width 174 height 131
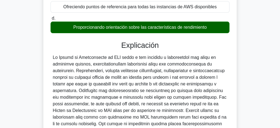
click at [210, 100] on font at bounding box center [140, 120] width 174 height 131
drag, startPoint x: 158, startPoint y: 98, endPoint x: 167, endPoint y: 99, distance: 9.7
click at [167, 99] on font at bounding box center [140, 120] width 174 height 131
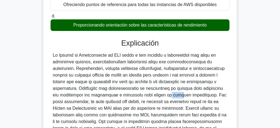
scroll to position [129, 0]
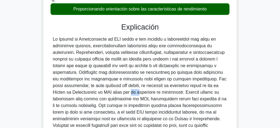
drag, startPoint x: 122, startPoint y: 94, endPoint x: 131, endPoint y: 94, distance: 9.4
click at [131, 94] on font at bounding box center [140, 102] width 174 height 131
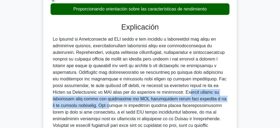
drag, startPoint x: 182, startPoint y: 92, endPoint x: 89, endPoint y: 104, distance: 93.8
click at [89, 104] on font at bounding box center [140, 102] width 174 height 131
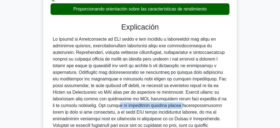
drag, startPoint x: 91, startPoint y: 104, endPoint x: 156, endPoint y: 107, distance: 65.4
click at [150, 107] on font at bounding box center [140, 102] width 174 height 131
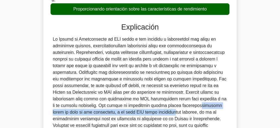
drag, startPoint x: 176, startPoint y: 107, endPoint x: 139, endPoint y: 111, distance: 37.2
click at [139, 111] on font at bounding box center [140, 102] width 174 height 131
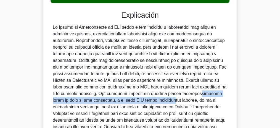
scroll to position [147, 0]
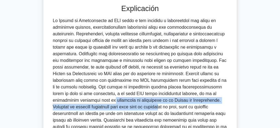
drag, startPoint x: 78, startPoint y: 101, endPoint x: 149, endPoint y: 105, distance: 71.0
click at [147, 104] on font at bounding box center [140, 83] width 174 height 131
click at [71, 107] on font at bounding box center [140, 83] width 174 height 131
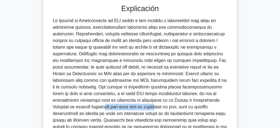
drag, startPoint x: 87, startPoint y: 107, endPoint x: 141, endPoint y: 111, distance: 54.0
click at [137, 110] on font at bounding box center [140, 83] width 174 height 131
click at [143, 111] on font at bounding box center [140, 83] width 174 height 131
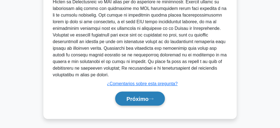
click at [144, 104] on button "Próximo" at bounding box center [140, 98] width 50 height 14
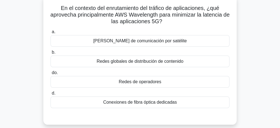
scroll to position [41, 0]
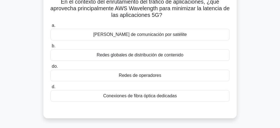
click at [172, 96] on font "Conexiones de fibra óptica dedicadas" at bounding box center [140, 95] width 74 height 5
click at [50, 89] on input "d. Conexiones de fibra óptica dedicadas" at bounding box center [50, 87] width 0 height 4
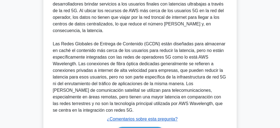
scroll to position [207, 0]
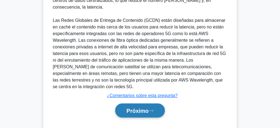
click at [143, 111] on font "Próximo" at bounding box center [137, 111] width 22 height 6
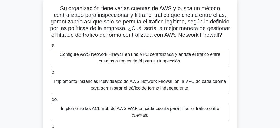
scroll to position [41, 0]
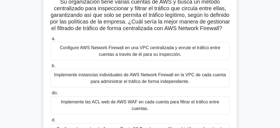
click at [147, 57] on font "Configure AWS Network Firewall en una VPC centralizada y enrute el tráfico entr…" at bounding box center [140, 50] width 160 height 11
click at [50, 41] on input "a. Configure AWS Network Firewall en una VPC centralizada y enrute el tráfico e…" at bounding box center [50, 39] width 0 height 4
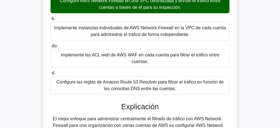
scroll to position [133, 0]
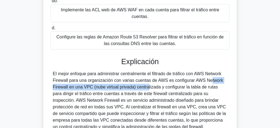
drag, startPoint x: 172, startPoint y: 80, endPoint x: 121, endPoint y: 87, distance: 50.8
click at [121, 87] on font "El mejor enfoque para administrar centralmente el filtrado de tráfico con AWS N…" at bounding box center [139, 100] width 173 height 58
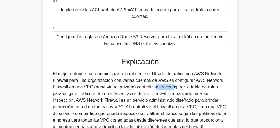
drag, startPoint x: 121, startPoint y: 87, endPoint x: 140, endPoint y: 87, distance: 18.2
click at [140, 87] on font "El mejor enfoque para administrar centralmente el filtrado de tráfico con AWS N…" at bounding box center [139, 100] width 173 height 58
drag, startPoint x: 153, startPoint y: 87, endPoint x: 171, endPoint y: 87, distance: 17.7
click at [171, 87] on font "El mejor enfoque para administrar centralmente el filtrado de tráfico con AWS N…" at bounding box center [139, 100] width 173 height 58
drag, startPoint x: 186, startPoint y: 87, endPoint x: 225, endPoint y: 88, distance: 38.6
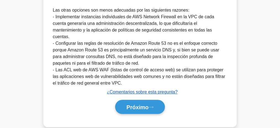
scroll to position [265, 0]
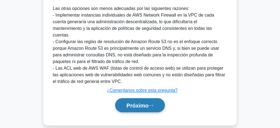
click at [144, 102] on font "Próximo" at bounding box center [137, 105] width 22 height 6
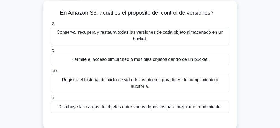
scroll to position [37, 0]
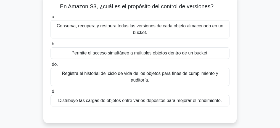
click at [155, 30] on font "Conserva, recupera y restaura todas las versiones de cada objeto almacenado en …" at bounding box center [140, 29] width 174 height 13
click at [50, 19] on input "a. Conserva, recupera y restaura todas las versiones de cada objeto almacenado …" at bounding box center [50, 17] width 0 height 4
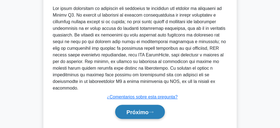
click at [145, 109] on font "Próximo" at bounding box center [137, 112] width 22 height 6
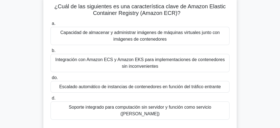
click at [171, 38] on font "Capacidad de almacenar y administrar imágenes de máquinas virtuales junto con i…" at bounding box center [140, 35] width 174 height 13
click at [50, 25] on input "a. Capacidad de almacenar y administrar imágenes de máquinas virtuales junto co…" at bounding box center [50, 24] width 0 height 4
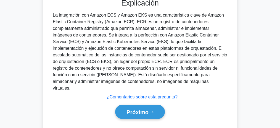
scroll to position [170, 0]
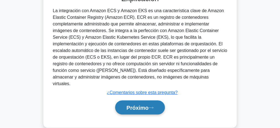
click at [142, 105] on font "Próximo" at bounding box center [137, 108] width 22 height 6
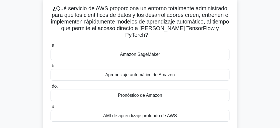
scroll to position [41, 0]
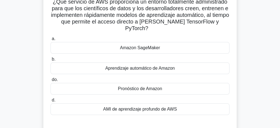
click at [157, 53] on div "Amazon SageMaker" at bounding box center [139, 48] width 179 height 12
click at [50, 41] on input "a. Amazon SageMaker" at bounding box center [50, 39] width 0 height 4
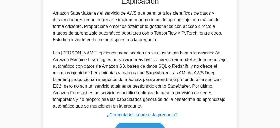
scroll to position [198, 0]
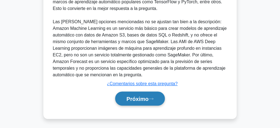
click at [141, 97] on font "Próximo" at bounding box center [137, 99] width 22 height 6
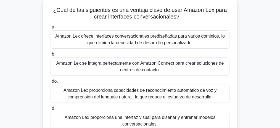
scroll to position [73, 0]
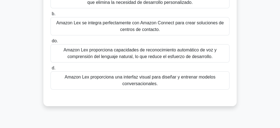
click at [167, 51] on font "Amazon Lex proporciona capacidades de reconocimiento automático de voz y compre…" at bounding box center [139, 52] width 153 height 11
click at [50, 43] on input "do. Amazon Lex proporciona capacidades de reconocimiento automático de voz y co…" at bounding box center [50, 41] width 0 height 4
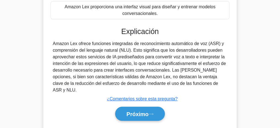
scroll to position [147, 0]
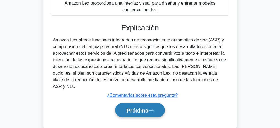
click at [140, 107] on font "Próximo" at bounding box center [137, 110] width 22 height 6
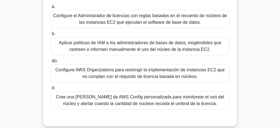
scroll to position [92, 0]
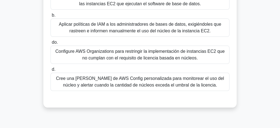
click at [145, 84] on font "Cree una regla de AWS Config personalizada para monitorear el uso del núcleo y …" at bounding box center [140, 81] width 168 height 11
click at [50, 71] on input "d. Cree una regla de AWS Config personalizada para monitorear el uso del núcleo…" at bounding box center [50, 70] width 0 height 4
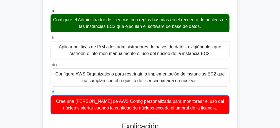
scroll to position [37, 0]
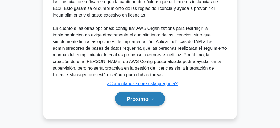
click at [146, 96] on font "Próximo" at bounding box center [137, 99] width 22 height 6
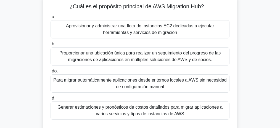
scroll to position [55, 0]
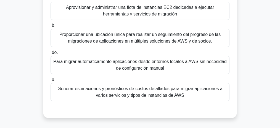
click at [156, 92] on font "Generar estimaciones y pronósticos de costos detallados para migrar aplicacione…" at bounding box center [139, 91] width 165 height 11
click at [50, 81] on input "d. Generar estimaciones y pronósticos de costos detallados para migrar aplicaci…" at bounding box center [50, 80] width 0 height 4
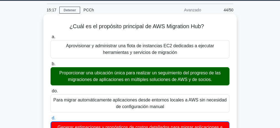
scroll to position [0, 0]
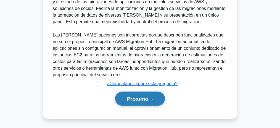
click at [147, 97] on font "Próximo" at bounding box center [137, 99] width 22 height 6
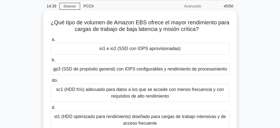
scroll to position [44, 0]
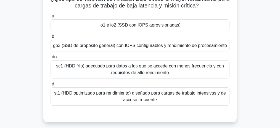
click at [165, 24] on font "io1 e io2 (SSD con IOPS aprovisionadas)" at bounding box center [139, 25] width 81 height 5
click at [50, 18] on input "a. io1 e io2 (SSD con IOPS aprovisionadas)" at bounding box center [50, 16] width 0 height 4
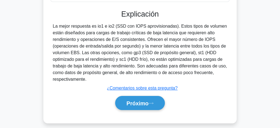
scroll to position [170, 0]
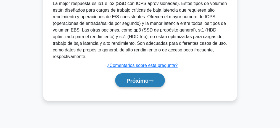
click at [140, 85] on button "Próximo" at bounding box center [140, 80] width 50 height 14
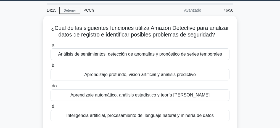
scroll to position [23, 0]
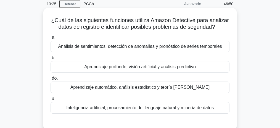
click at [185, 87] on font "Aprendizaje automático, análisis estadístico y teoría de grafos" at bounding box center [139, 87] width 139 height 5
click at [50, 80] on input "do. Aprendizaje automático, análisis estadístico y teoría de grafos" at bounding box center [50, 78] width 0 height 4
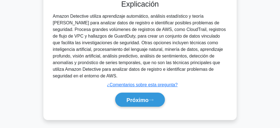
scroll to position [170, 0]
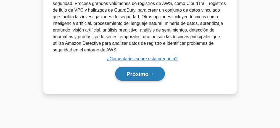
click at [145, 72] on font "Próximo" at bounding box center [137, 74] width 22 height 6
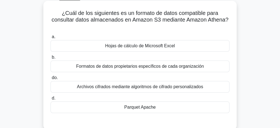
scroll to position [37, 0]
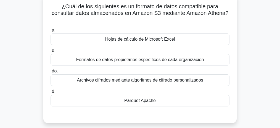
click at [188, 103] on div "Parquet Apache" at bounding box center [139, 101] width 179 height 12
click at [50, 93] on input "d. Parquet Apache" at bounding box center [50, 92] width 0 height 4
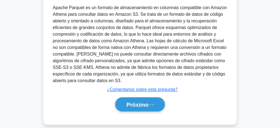
scroll to position [170, 0]
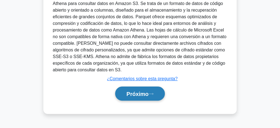
click at [134, 91] on font "Próximo" at bounding box center [137, 94] width 22 height 6
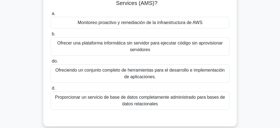
scroll to position [30, 0]
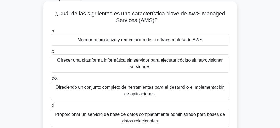
click at [153, 39] on font "Monitoreo proactivo y remediación de la infraestructura de AWS" at bounding box center [140, 39] width 125 height 5
click at [50, 33] on input "a. Monitoreo proactivo y remediación de la infraestructura de AWS" at bounding box center [50, 31] width 0 height 4
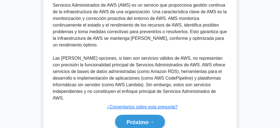
scroll to position [192, 0]
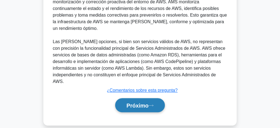
click at [148, 102] on font "Próximo" at bounding box center [137, 105] width 22 height 6
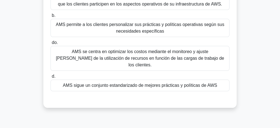
scroll to position [97, 0]
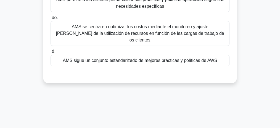
click at [165, 57] on div "AMS sigue un conjunto estandarizado de mejores prácticas y políticas de AWS" at bounding box center [139, 61] width 179 height 12
click at [50, 53] on input "d. AMS sigue un conjunto estandarizado de mejores prácticas y políticas de AWS" at bounding box center [50, 52] width 0 height 4
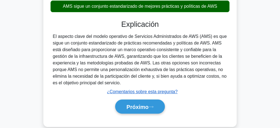
scroll to position [133, 0]
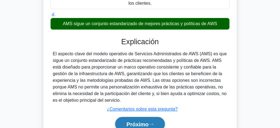
click at [146, 121] on font "Próximo" at bounding box center [137, 124] width 22 height 6
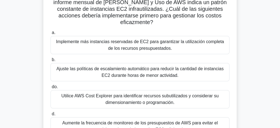
scroll to position [23, 0]
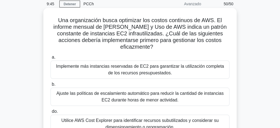
click at [158, 94] on font "Ajuste las políticas de escalamiento automático para reducir la cantidad de ins…" at bounding box center [139, 96] width 167 height 11
click at [50, 86] on input "b. Ajuste las políticas de escalamiento automático para reducir la cantidad de …" at bounding box center [50, 84] width 0 height 4
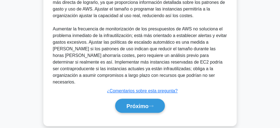
scroll to position [225, 0]
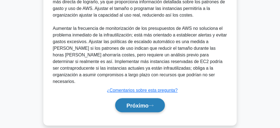
click at [144, 102] on font "Próximo" at bounding box center [137, 105] width 22 height 6
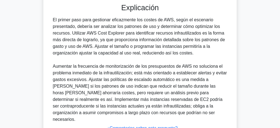
scroll to position [165, 0]
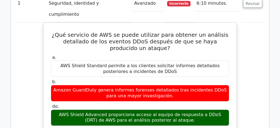
scroll to position [460, 0]
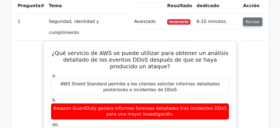
click at [249, 19] on font "Revisar" at bounding box center [252, 21] width 14 height 4
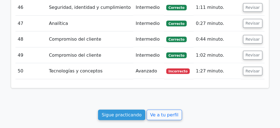
scroll to position [1157, 0]
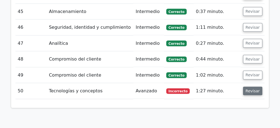
click at [255, 89] on font "Revisar" at bounding box center [252, 91] width 14 height 4
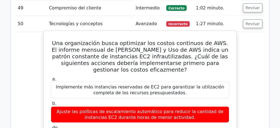
scroll to position [1230, 0]
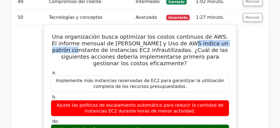
drag, startPoint x: 180, startPoint y: 25, endPoint x: 228, endPoint y: 24, distance: 48.6
click at [228, 33] on h5 "Una organización busca optimizar los costos continuos de AWS. El informe mensua…" at bounding box center [139, 49] width 179 height 33
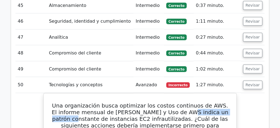
scroll to position [1157, 0]
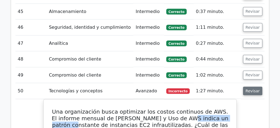
click at [249, 89] on font "Revisar" at bounding box center [252, 91] width 14 height 4
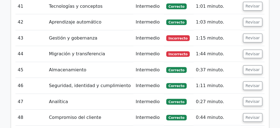
scroll to position [1064, 0]
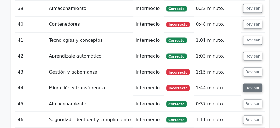
click at [250, 86] on font "Revisar" at bounding box center [252, 88] width 14 height 4
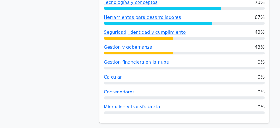
scroll to position [237, 0]
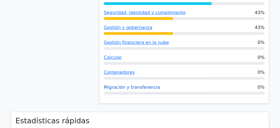
click at [137, 87] on font "Migración y transferencia" at bounding box center [132, 86] width 56 height 5
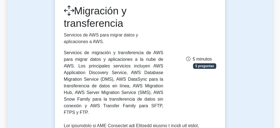
click at [187, 57] on icon at bounding box center [188, 59] width 4 height 5
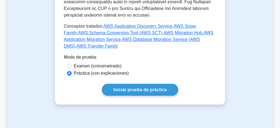
scroll to position [404, 0]
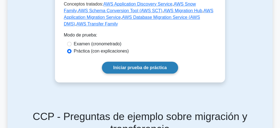
click at [155, 65] on font "Iniciar prueba de práctica" at bounding box center [140, 67] width 54 height 5
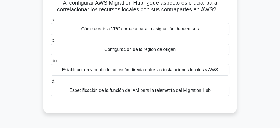
scroll to position [22, 0]
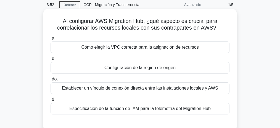
click at [185, 88] on font "Establecer un vínculo de conexión directa entre las instalaciones locales y AWS" at bounding box center [140, 88] width 156 height 5
click at [199, 88] on font "Establecer un vínculo de conexión directa entre las instalaciones locales y AWS" at bounding box center [140, 88] width 156 height 5
click at [50, 81] on input "do. Establecer un vínculo de conexión directa entre las instalaciones locales y…" at bounding box center [50, 79] width 0 height 4
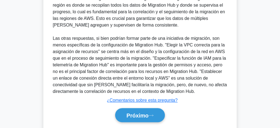
scroll to position [186, 0]
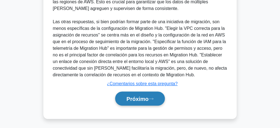
click at [140, 95] on font "Próximo" at bounding box center [137, 98] width 22 height 6
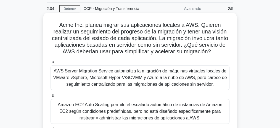
scroll to position [37, 0]
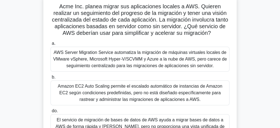
click at [152, 58] on font "AWS Server Migration Service automatiza la migración de máquinas virtuales loca…" at bounding box center [140, 59] width 174 height 18
click at [50, 45] on input "a. AWS Server Migration Service automatiza la migración de máquinas virtuales l…" at bounding box center [50, 44] width 0 height 4
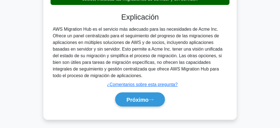
scroll to position [206, 0]
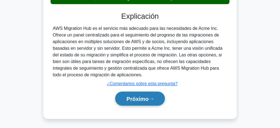
click at [148, 95] on font "Próximo" at bounding box center [137, 98] width 22 height 6
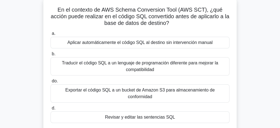
scroll to position [41, 0]
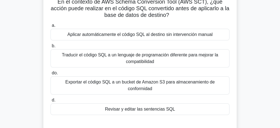
click at [135, 55] on font "Traducir el código SQL a un lenguaje de programación diferente para mejorar la …" at bounding box center [140, 57] width 156 height 11
click at [50, 48] on input "b. Traducir el código SQL a un lenguaje de programación diferente para mejorar …" at bounding box center [50, 46] width 0 height 4
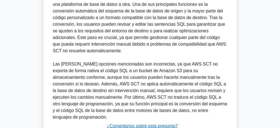
scroll to position [219, 0]
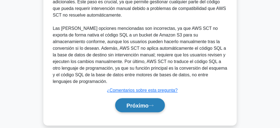
click at [148, 102] on font "Próximo" at bounding box center [137, 105] width 22 height 6
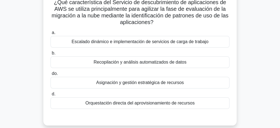
scroll to position [41, 0]
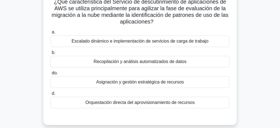
click at [169, 103] on font "Orquestación directa del aprovisionamiento de recursos" at bounding box center [139, 102] width 109 height 5
click at [50, 95] on input "d. Orquestación directa del aprovisionamiento de recursos" at bounding box center [50, 94] width 0 height 4
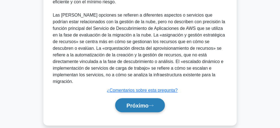
click at [148, 102] on font "Próximo" at bounding box center [137, 105] width 22 height 6
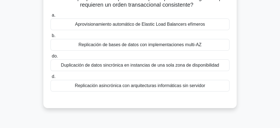
scroll to position [55, 0]
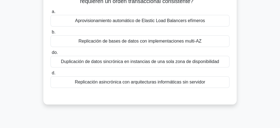
click at [149, 42] on font "Replicación de bases de datos con implementaciones multi-AZ" at bounding box center [139, 41] width 123 height 5
click at [50, 34] on input "b. Replicación de bases de datos con implementaciones multi-AZ" at bounding box center [50, 32] width 0 height 4
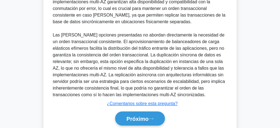
scroll to position [212, 0]
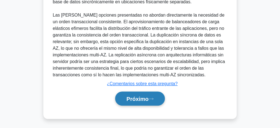
click at [144, 97] on font "Próximo" at bounding box center [137, 99] width 22 height 6
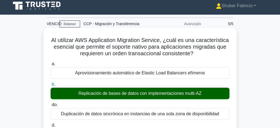
scroll to position [0, 0]
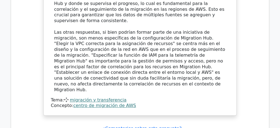
scroll to position [497, 0]
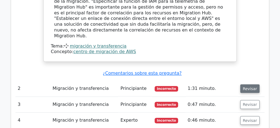
click at [243, 86] on font "Revisar" at bounding box center [250, 88] width 14 height 4
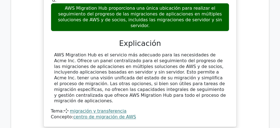
scroll to position [773, 0]
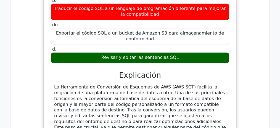
scroll to position [920, 0]
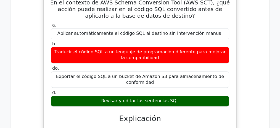
drag, startPoint x: 136, startPoint y: 67, endPoint x: 208, endPoint y: 87, distance: 74.5
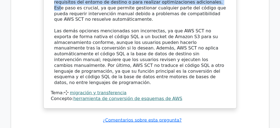
scroll to position [1085, 0]
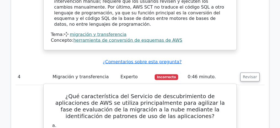
scroll to position [1122, 0]
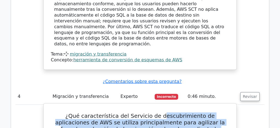
drag, startPoint x: 149, startPoint y: 34, endPoint x: 168, endPoint y: 44, distance: 21.8
click at [168, 112] on font "¿Qué característica del Servicio de descubrimiento de aplicaciones de AWS se ut…" at bounding box center [139, 125] width 169 height 26
click at [81, 112] on font "¿Qué característica del Servicio de descubrimiento de aplicaciones de AWS se ut…" at bounding box center [139, 125] width 169 height 26
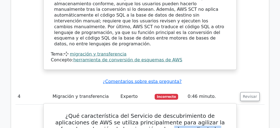
drag, startPoint x: 92, startPoint y: 46, endPoint x: 197, endPoint y: 47, distance: 105.4
click at [197, 112] on font "¿Qué característica del Servicio de descubrimiento de aplicaciones de AWS se ut…" at bounding box center [139, 125] width 169 height 26
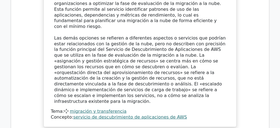
scroll to position [1380, 0]
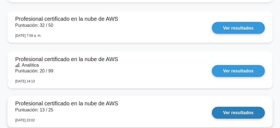
scroll to position [368, 0]
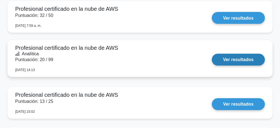
click at [228, 54] on link "Ver resultados" at bounding box center [238, 60] width 53 height 12
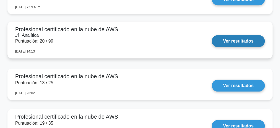
scroll to position [362, 0]
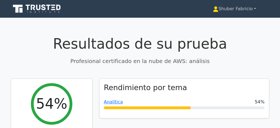
click at [233, 11] on font "Shuber Fabricio" at bounding box center [235, 8] width 34 height 5
click at [211, 22] on font "Perfil" at bounding box center [209, 21] width 11 height 5
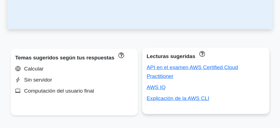
scroll to position [202, 0]
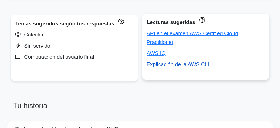
click at [193, 61] on font "Explicación de la AWS CLI" at bounding box center [178, 64] width 62 height 6
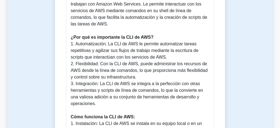
scroll to position [423, 0]
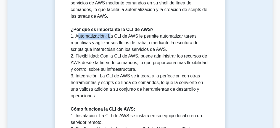
drag, startPoint x: 76, startPoint y: 38, endPoint x: 108, endPoint y: 37, distance: 31.5
click at [108, 37] on font "1. Automatización: La CLI de AWS le permite automatizar tareas repetitivas y ag…" at bounding box center [134, 43] width 127 height 18
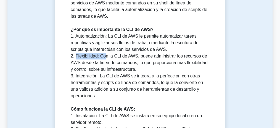
drag, startPoint x: 84, startPoint y: 56, endPoint x: 103, endPoint y: 55, distance: 19.6
click at [103, 55] on font "2. Flexibilidad: Con la CLI de AWS, puede administrar los recursos de AWS desde…" at bounding box center [139, 63] width 137 height 18
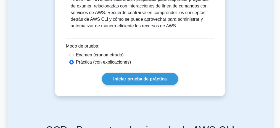
scroll to position [699, 0]
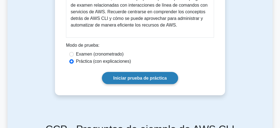
click at [146, 76] on font "Iniciar prueba de práctica" at bounding box center [140, 78] width 54 height 5
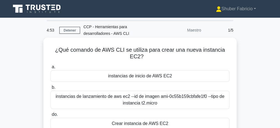
scroll to position [18, 0]
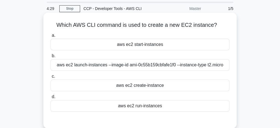
click at [183, 65] on div "aws ec2 launch-instances --image-id ami-0c55b159cbfafe1f0 --instance-type t2.mi…" at bounding box center [139, 65] width 179 height 12
click at [50, 58] on input "b. aws ec2 launch-instances --image-id ami-0c55b159cbfafe1f0 --instance-type t2…" at bounding box center [50, 56] width 0 height 4
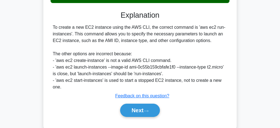
scroll to position [129, 0]
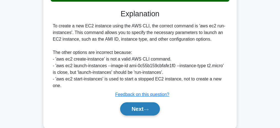
click at [148, 109] on icon at bounding box center [145, 109] width 5 height 3
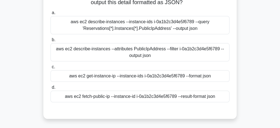
scroll to position [18, 0]
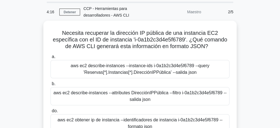
click at [257, 78] on div "Necesita recuperar la dirección IP pública de una instancia EC2 específica con …" at bounding box center [139, 98] width 265 height 155
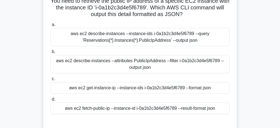
scroll to position [49, 0]
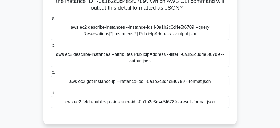
click at [136, 80] on div "aws ec2 get-instance-ip --instance-ids i-0a1b2c3d4e5f6789 --format json" at bounding box center [139, 82] width 179 height 12
click at [50, 74] on input "c. aws ec2 get-instance-ip --instance-ids i-0a1b2c3d4e5f6789 --format json" at bounding box center [50, 73] width 0 height 4
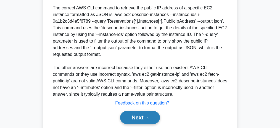
scroll to position [167, 0]
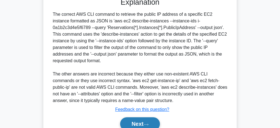
click at [146, 123] on icon at bounding box center [145, 124] width 5 height 3
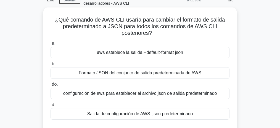
scroll to position [37, 0]
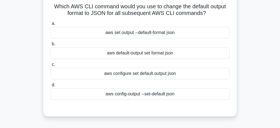
click at [180, 94] on div "aws config-output --set-default json" at bounding box center [139, 94] width 179 height 12
click at [50, 87] on input "d. aws config-output --set-default json" at bounding box center [50, 85] width 0 height 4
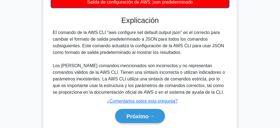
scroll to position [170, 0]
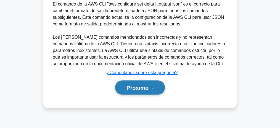
click at [145, 86] on font "Próximo" at bounding box center [137, 88] width 22 height 6
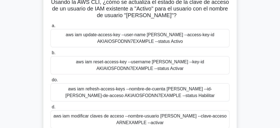
scroll to position [41, 0]
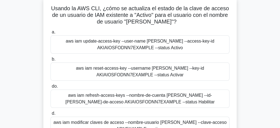
click at [212, 44] on font "aws iam update-access-key --user-name Alice --access-key-id AKIAIOSFODNN7EXAMPL…" at bounding box center [140, 44] width 148 height 11
click at [50, 34] on input "a. aws iam update-access-key --user-name Alice --access-key-id AKIAIOSFODNN7EXA…" at bounding box center [50, 32] width 0 height 4
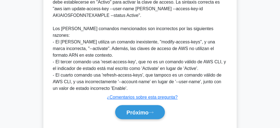
scroll to position [225, 0]
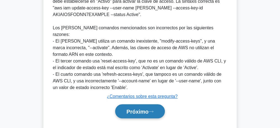
click at [148, 108] on font "Próximo" at bounding box center [137, 111] width 22 height 6
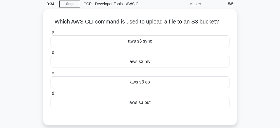
scroll to position [20, 0]
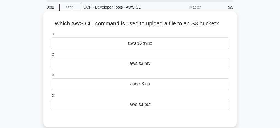
click at [153, 105] on div "aws s3 put" at bounding box center [139, 105] width 179 height 12
click at [50, 97] on input "d. aws s3 put" at bounding box center [50, 96] width 0 height 4
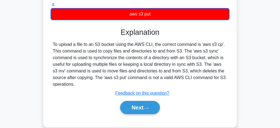
scroll to position [130, 0]
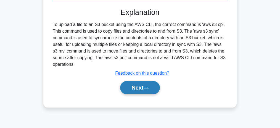
click at [140, 91] on button "Next" at bounding box center [139, 87] width 39 height 13
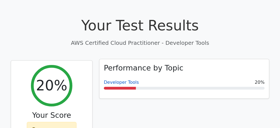
click at [131, 81] on link "Developer Tools" at bounding box center [121, 81] width 35 height 5
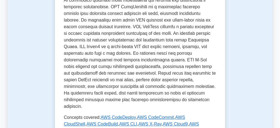
scroll to position [331, 0]
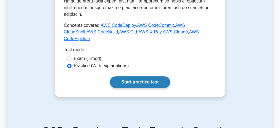
click at [142, 76] on link "Start practice test" at bounding box center [140, 82] width 60 height 12
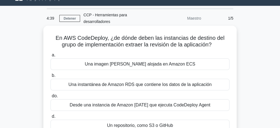
scroll to position [18, 0]
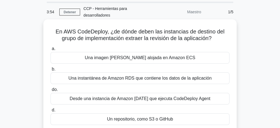
click at [151, 86] on label "do. Desde una instancia de Amazon EC2 que ejecuta CodeDeploy Agent" at bounding box center [139, 95] width 179 height 18
click at [50, 88] on input "do. Desde una instancia de Amazon EC2 que ejecuta CodeDeploy Agent" at bounding box center [50, 90] width 0 height 4
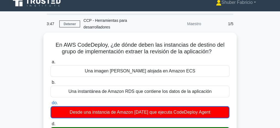
scroll to position [0, 0]
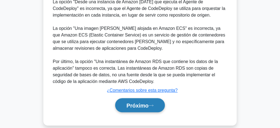
click at [142, 102] on font "Próximo" at bounding box center [137, 105] width 22 height 6
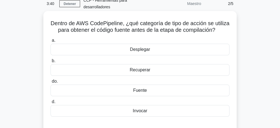
scroll to position [20, 0]
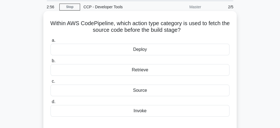
click at [147, 49] on div "Deploy" at bounding box center [139, 50] width 179 height 12
click at [50, 42] on input "a. Deploy" at bounding box center [50, 41] width 0 height 4
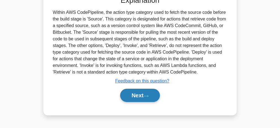
click at [136, 92] on button "Next" at bounding box center [139, 95] width 39 height 13
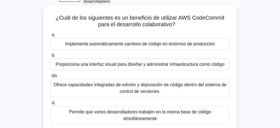
scroll to position [38, 0]
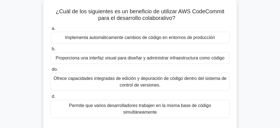
click at [152, 105] on font "Permite que varios desarrolladores trabajen en la misma base de código simultán…" at bounding box center [140, 108] width 142 height 11
click at [50, 98] on input "d. Permite que varios desarrolladores trabajen en la misma base de código simul…" at bounding box center [50, 97] width 0 height 4
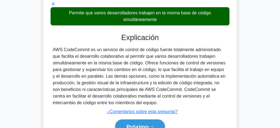
scroll to position [167, 0]
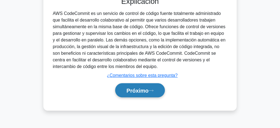
click at [143, 87] on font "Próximo" at bounding box center [137, 90] width 22 height 6
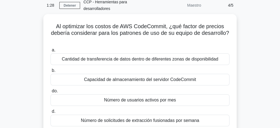
scroll to position [18, 0]
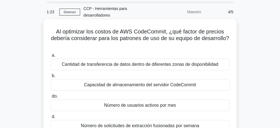
click at [174, 61] on font "Cantidad de transferencia de datos dentro de diferentes zonas de disponibilidad" at bounding box center [140, 64] width 156 height 7
click at [50, 57] on input "a. Cantidad de transferencia de datos dentro de diferentes zonas de disponibili…" at bounding box center [50, 56] width 0 height 4
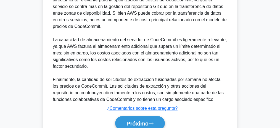
scroll to position [239, 0]
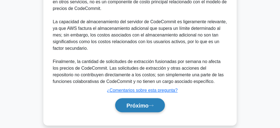
click at [152, 99] on button "Próximo" at bounding box center [140, 105] width 50 height 14
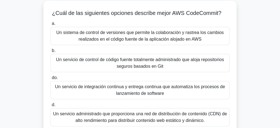
scroll to position [18, 0]
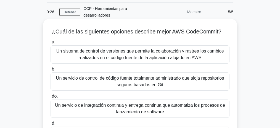
click at [199, 78] on font "Un servicio de control de código fuente totalmente administrado que aloja repos…" at bounding box center [140, 81] width 174 height 13
click at [50, 71] on input "b. Un servicio de control de código fuente totalmente administrado que aloja re…" at bounding box center [50, 69] width 0 height 4
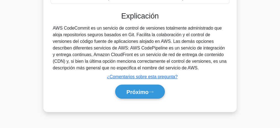
scroll to position [170, 0]
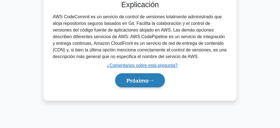
click at [143, 79] on button "Próximo" at bounding box center [140, 80] width 50 height 14
click at [146, 76] on button "Próximo" at bounding box center [140, 80] width 50 height 14
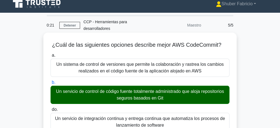
scroll to position [0, 0]
